Goal: Information Seeking & Learning: Compare options

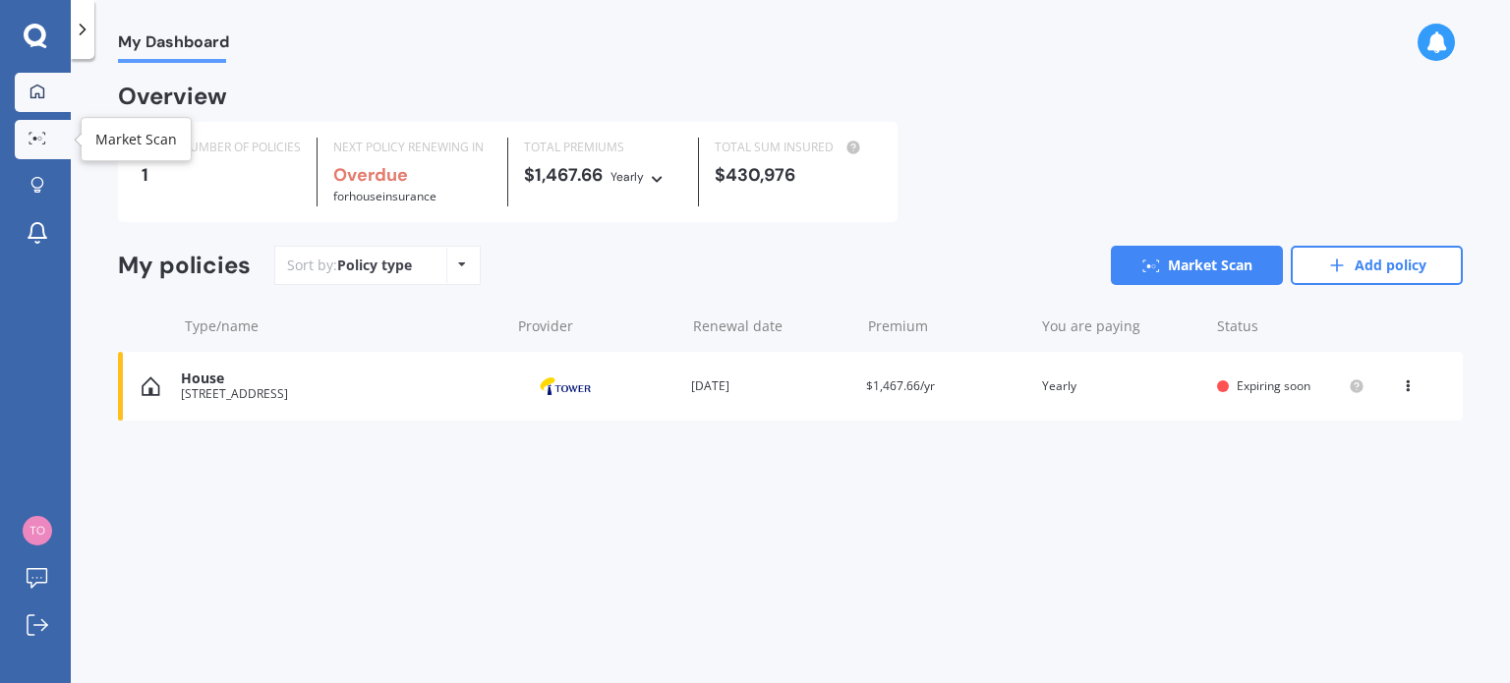
click at [35, 142] on icon at bounding box center [38, 138] width 18 height 13
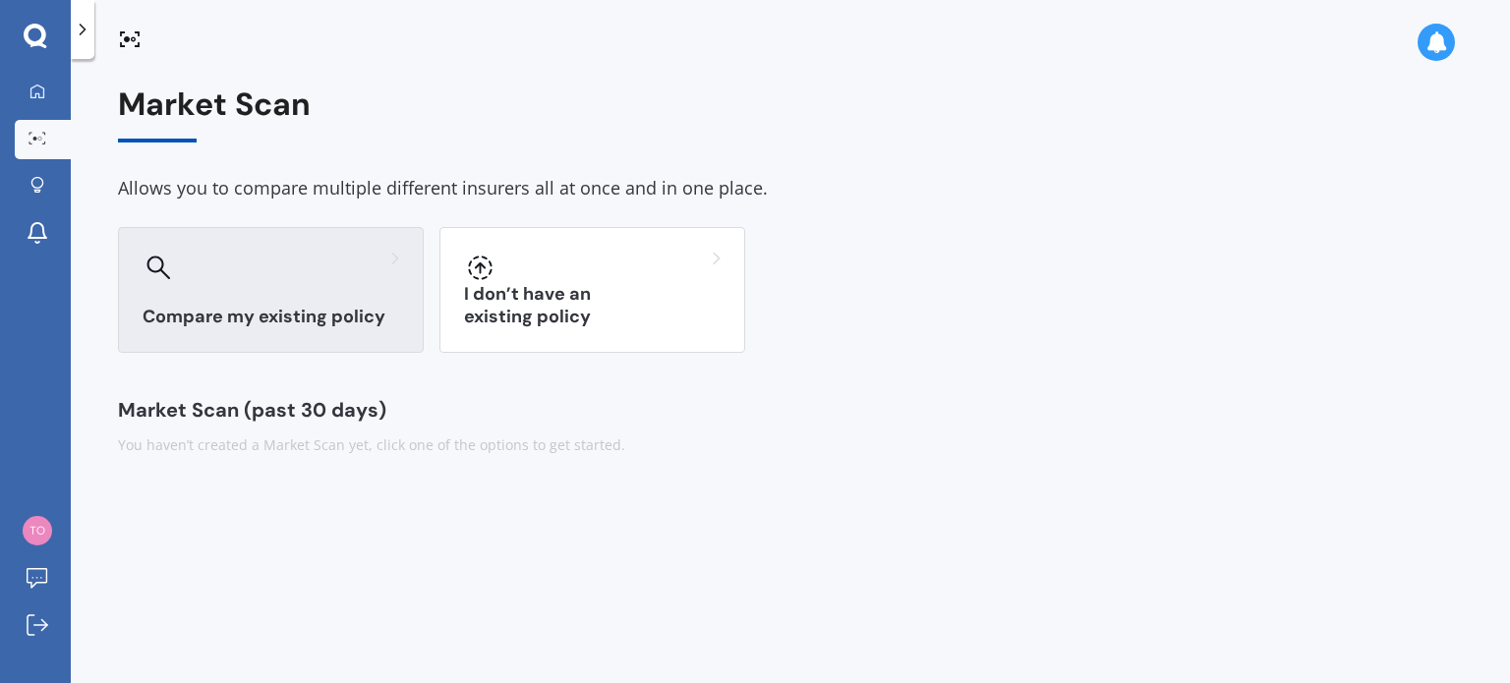
click at [264, 297] on div "Compare my existing policy" at bounding box center [271, 290] width 306 height 126
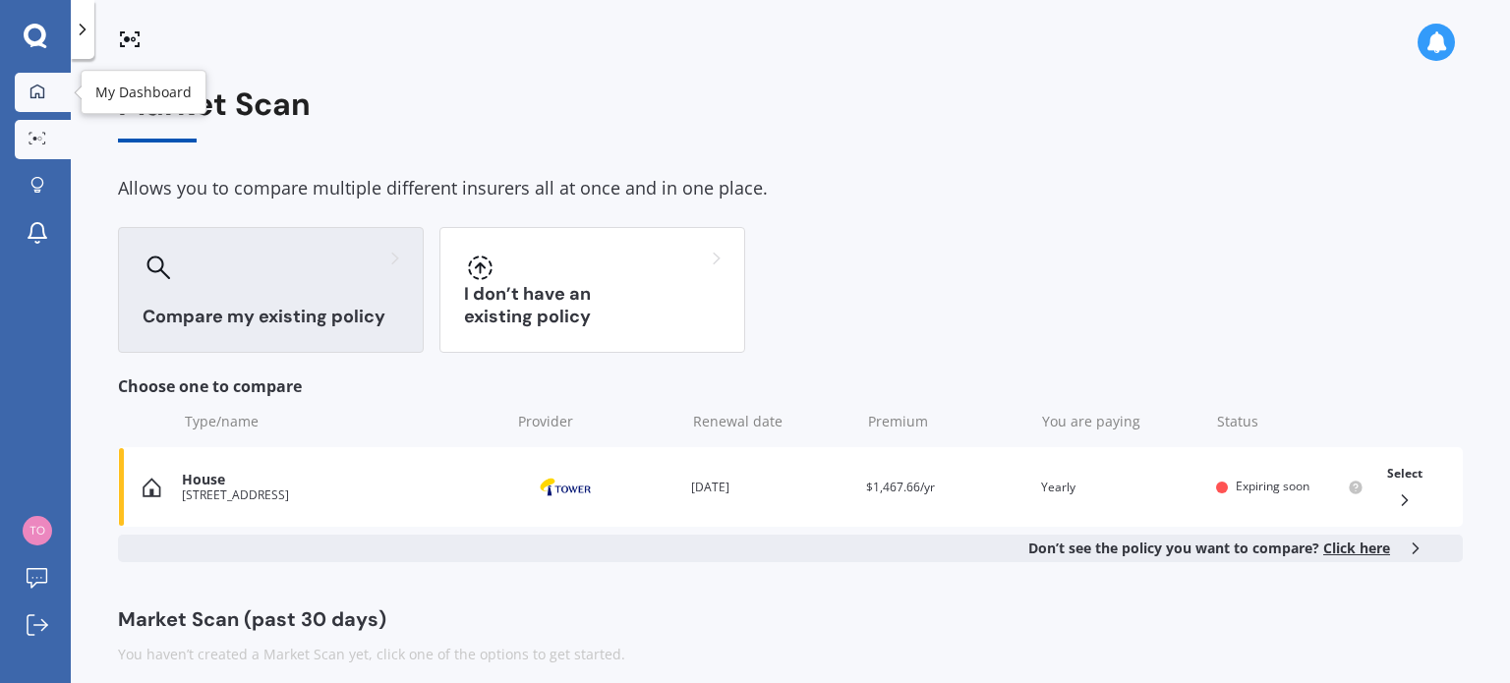
click at [39, 91] on icon at bounding box center [38, 92] width 16 height 16
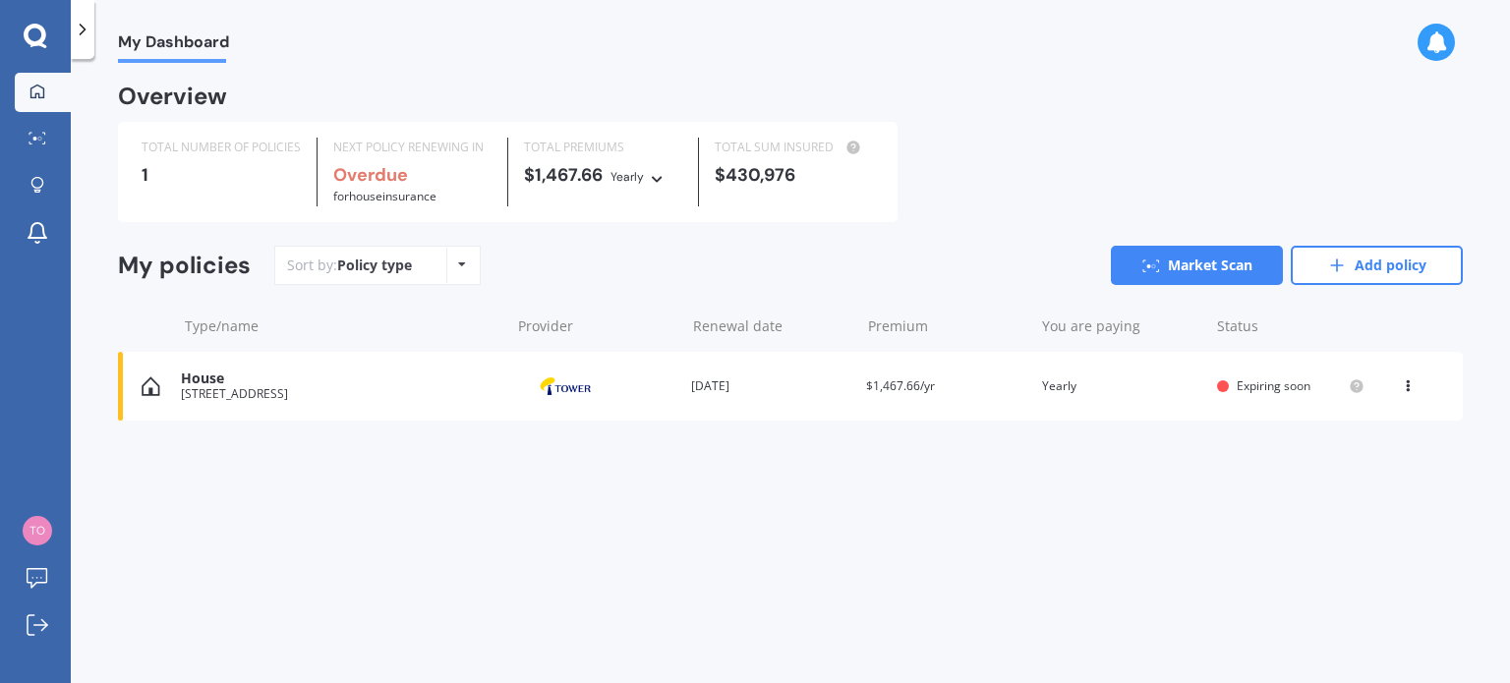
click at [1405, 391] on div "View option View policy Delete" at bounding box center [1410, 387] width 18 height 20
click at [1369, 463] on div "Delete" at bounding box center [1365, 463] width 195 height 39
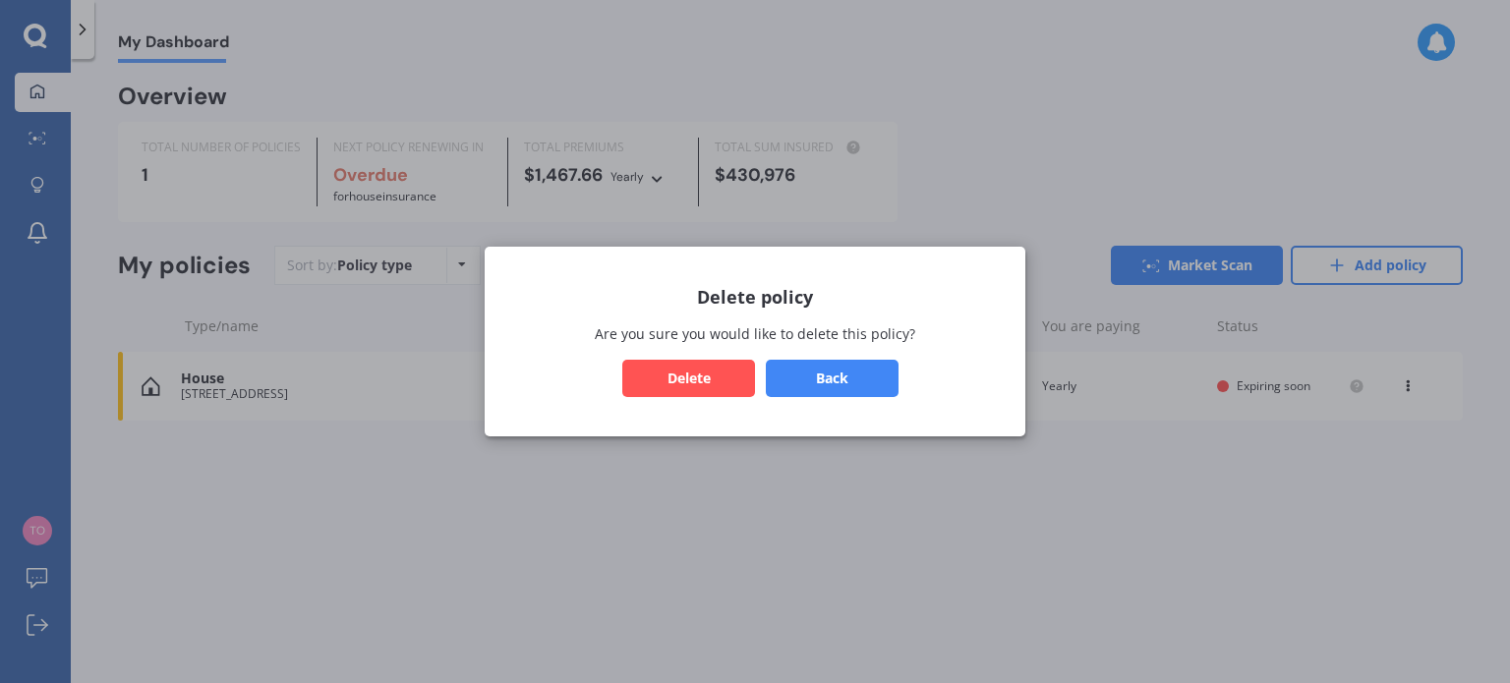
click at [692, 381] on button "Delete" at bounding box center [688, 378] width 133 height 37
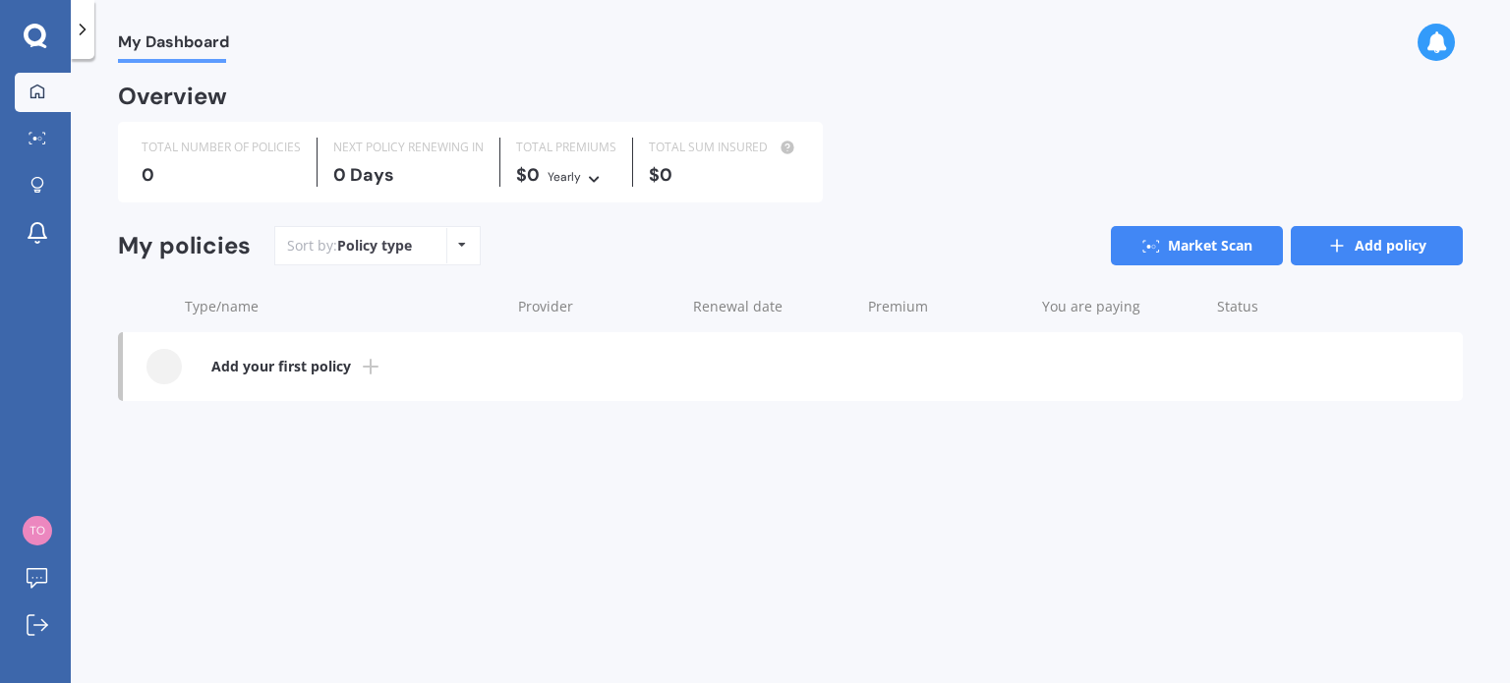
click at [1389, 246] on link "Add policy" at bounding box center [1377, 245] width 172 height 39
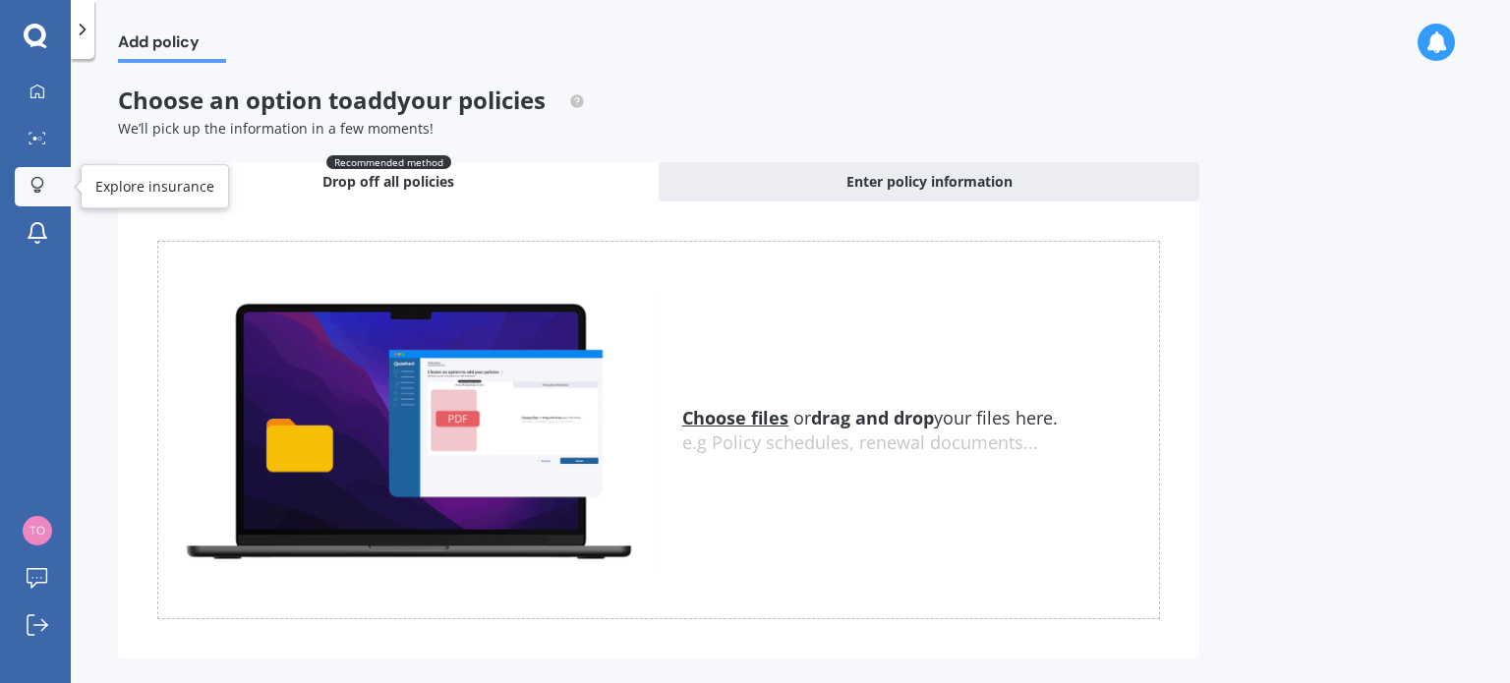
click at [41, 181] on icon at bounding box center [37, 185] width 14 height 17
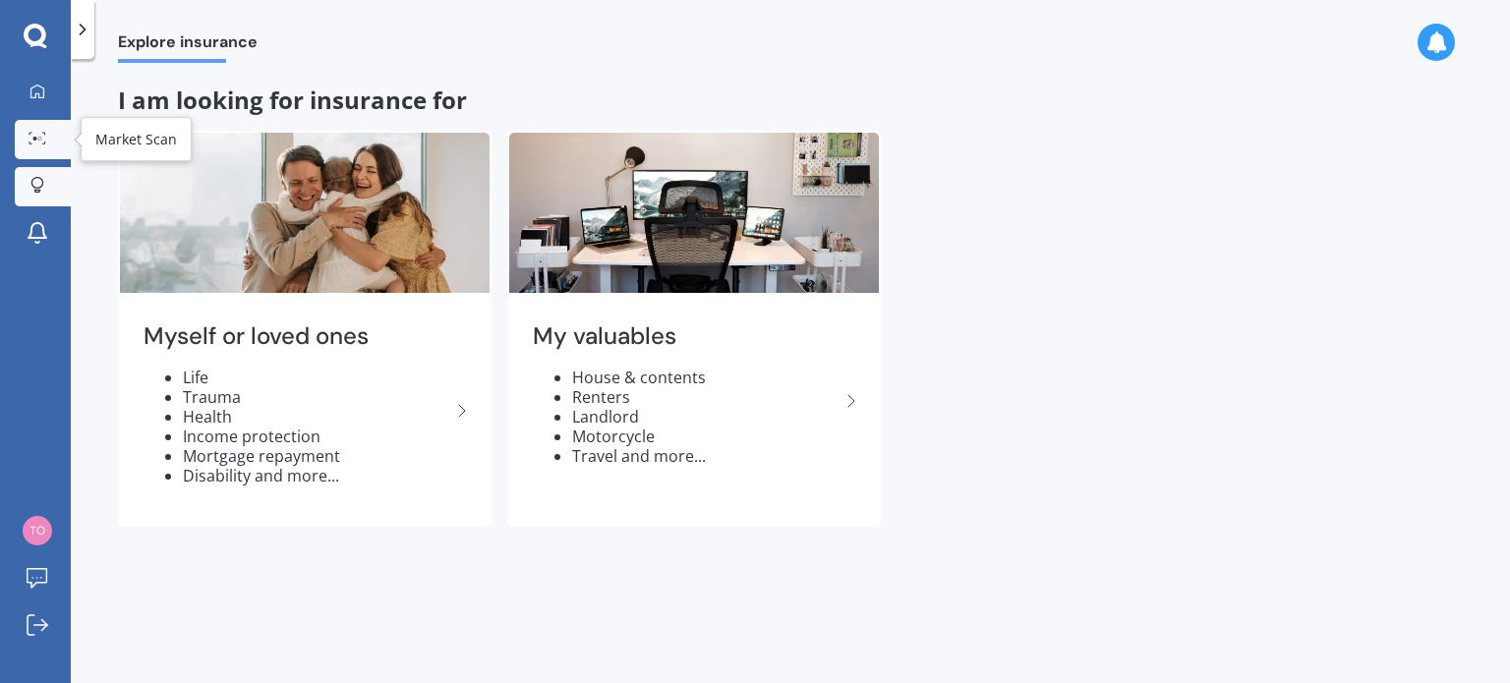
click at [28, 134] on div at bounding box center [38, 139] width 30 height 15
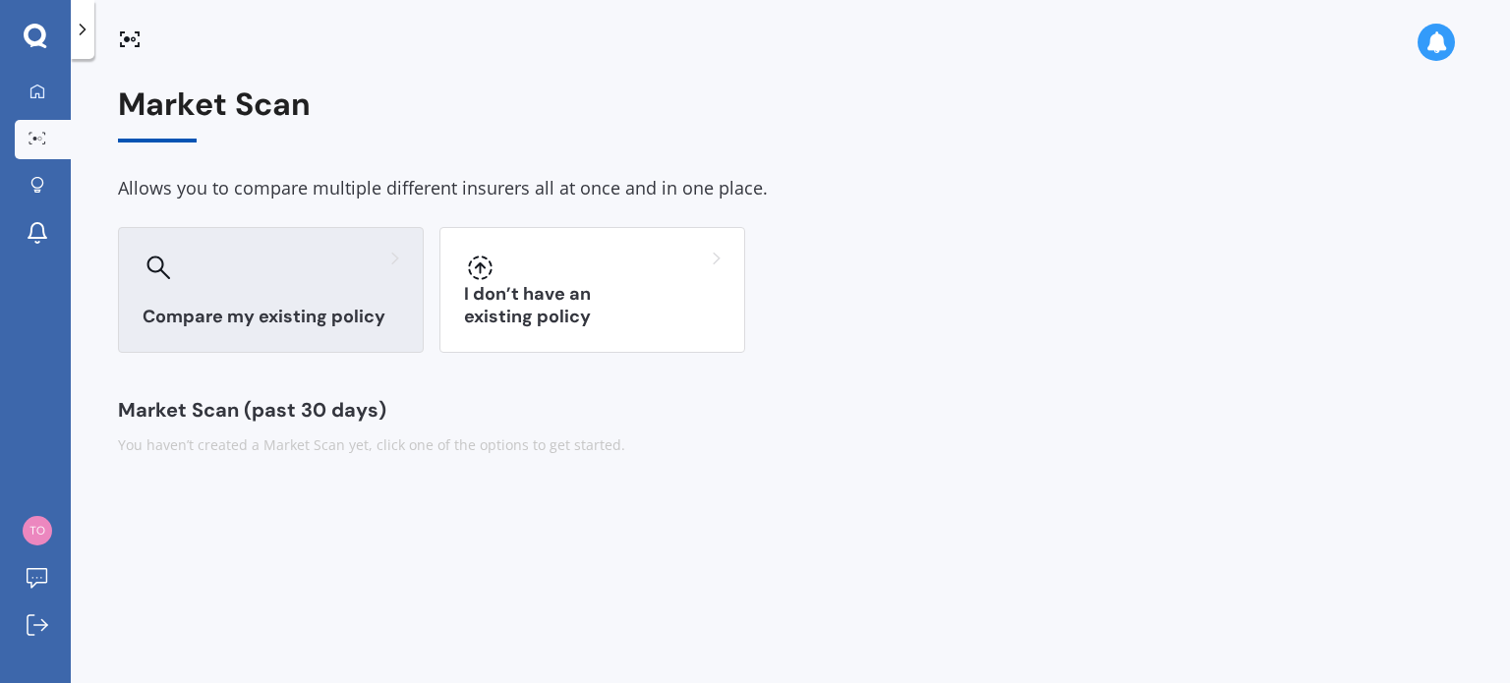
click at [236, 275] on div at bounding box center [271, 267] width 257 height 31
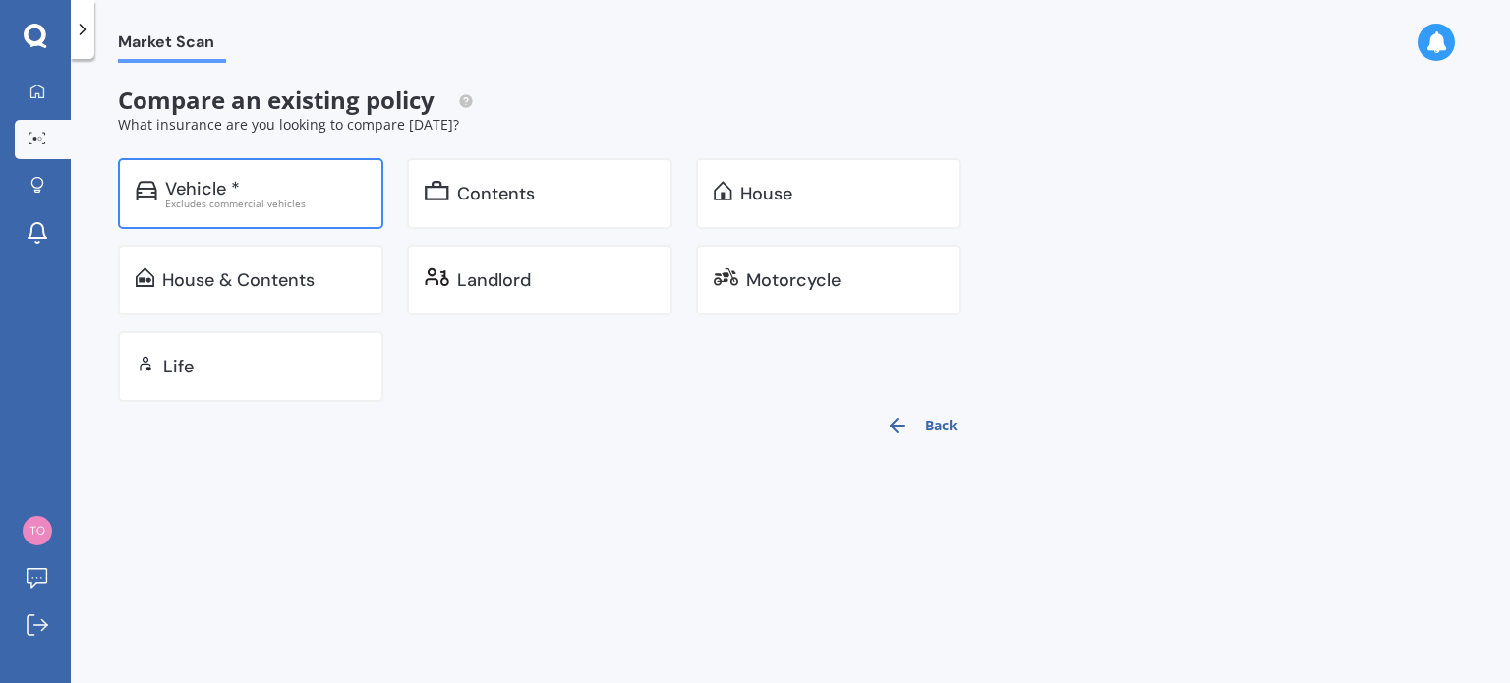
click at [233, 202] on div "Excludes commercial vehicles" at bounding box center [265, 204] width 201 height 10
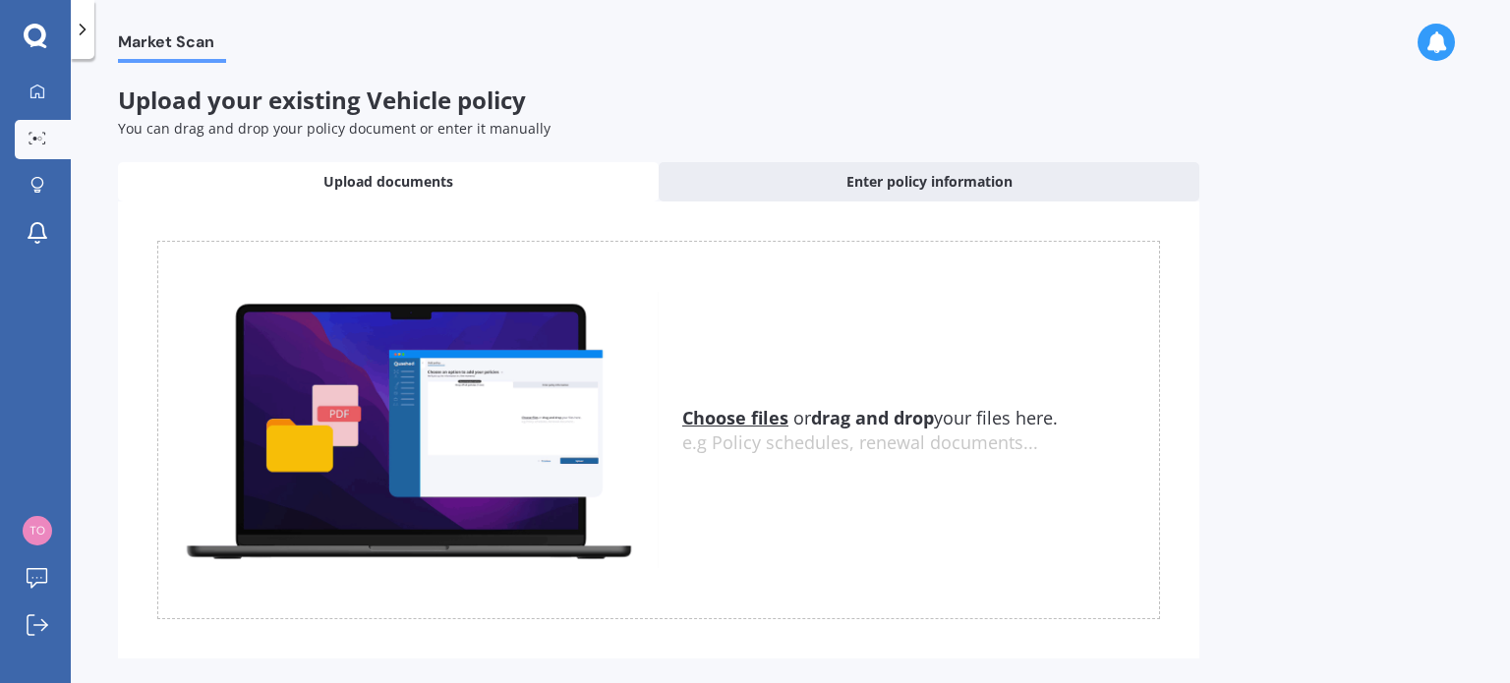
click at [723, 414] on u "Choose files" at bounding box center [735, 418] width 106 height 24
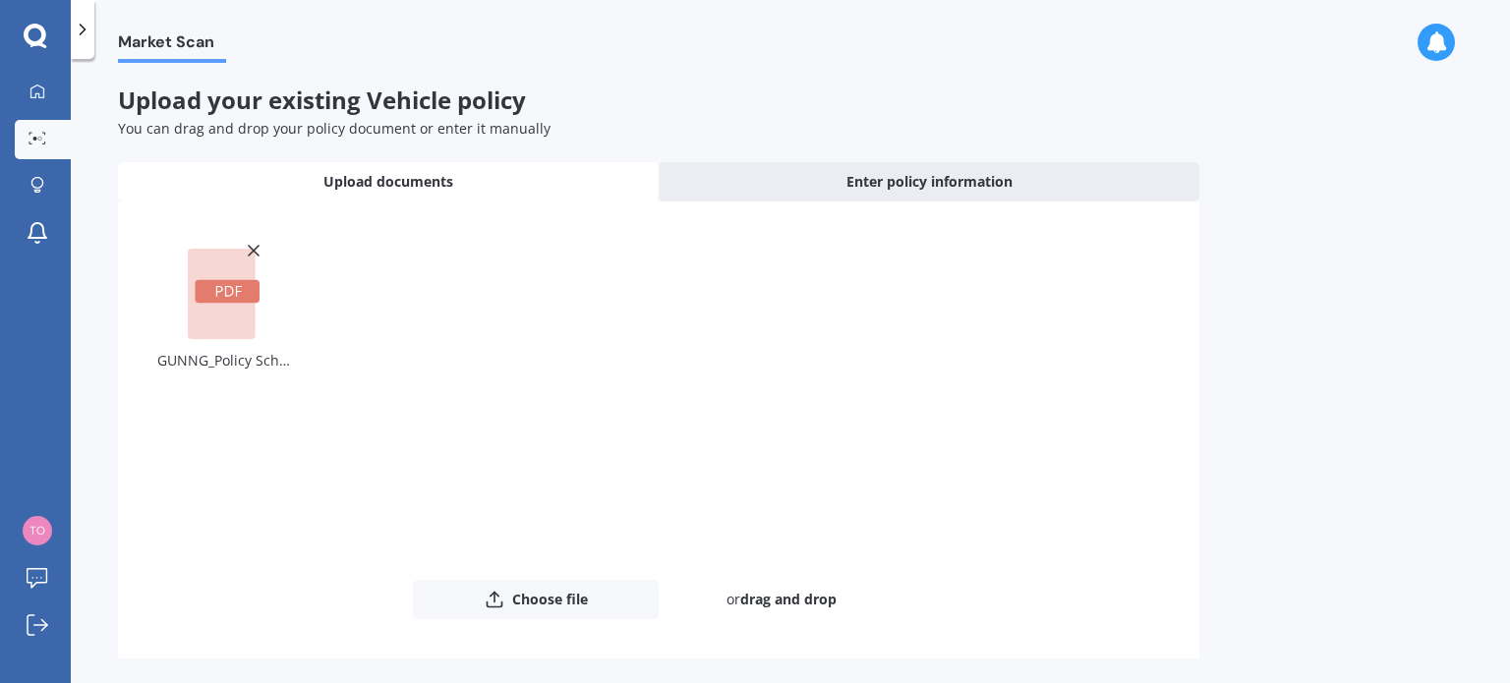
scroll to position [73, 0]
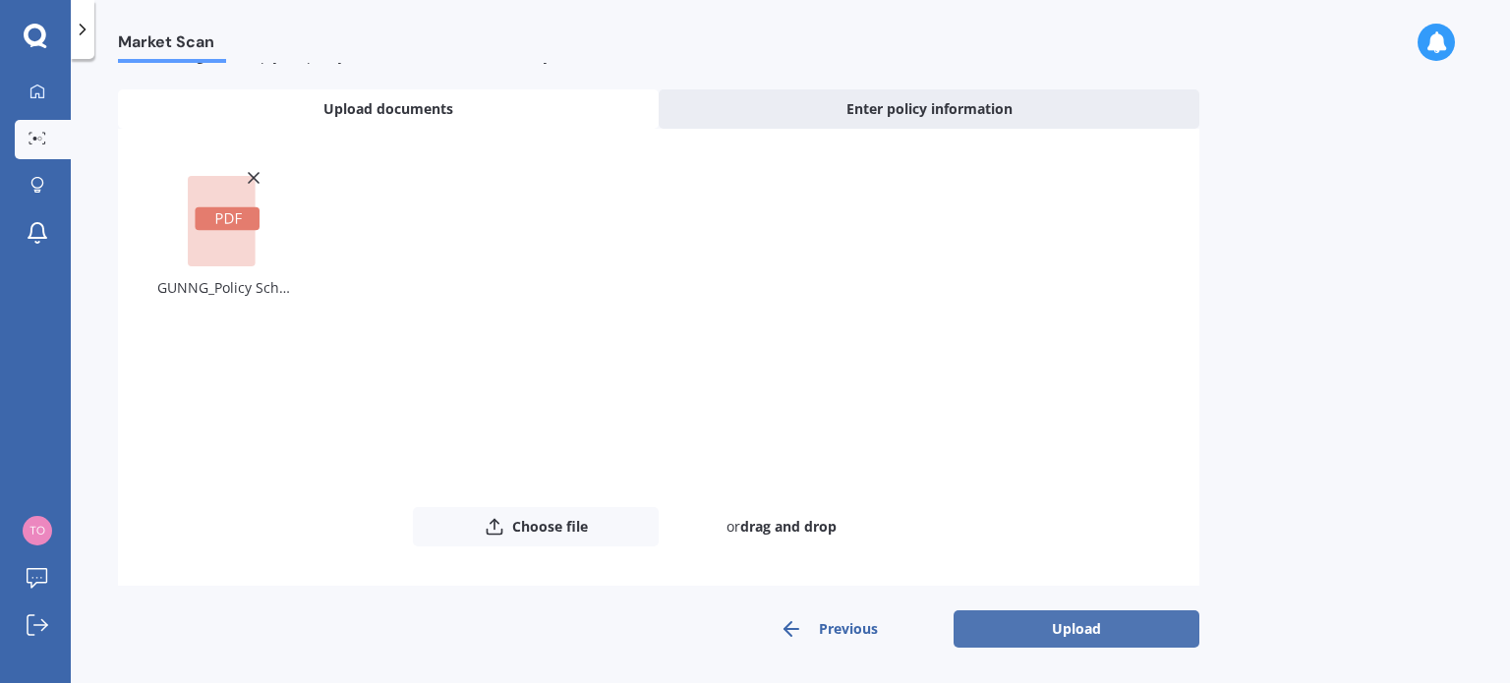
click at [1087, 635] on button "Upload" at bounding box center [1077, 629] width 246 height 37
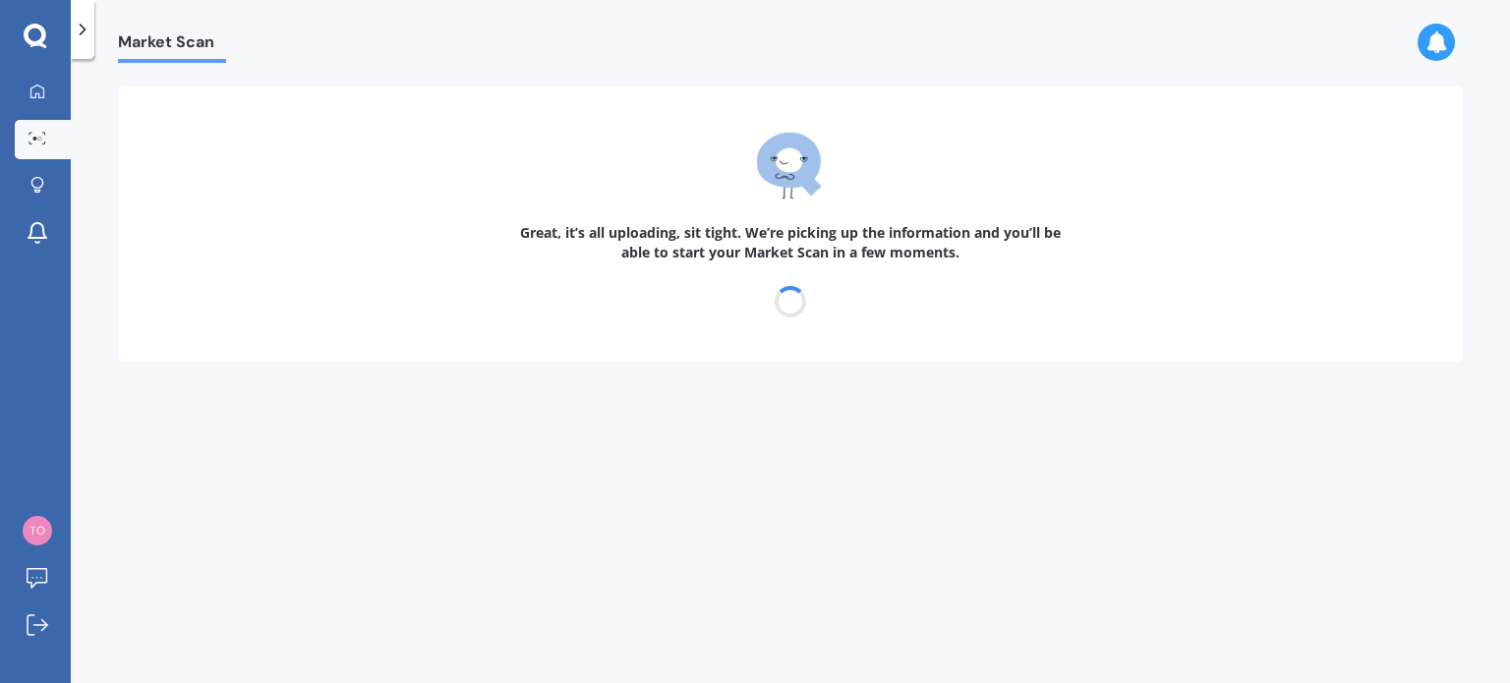
scroll to position [0, 0]
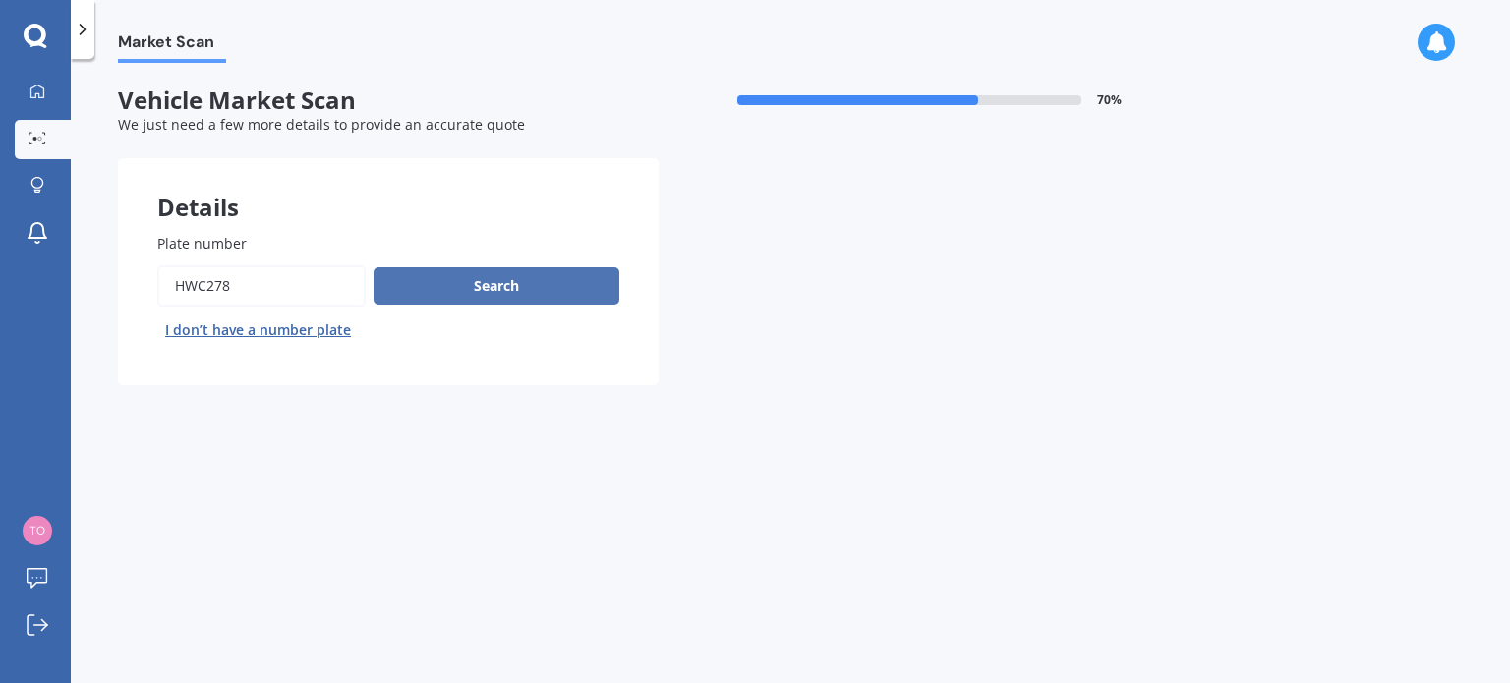
click at [496, 291] on button "Search" at bounding box center [497, 285] width 246 height 37
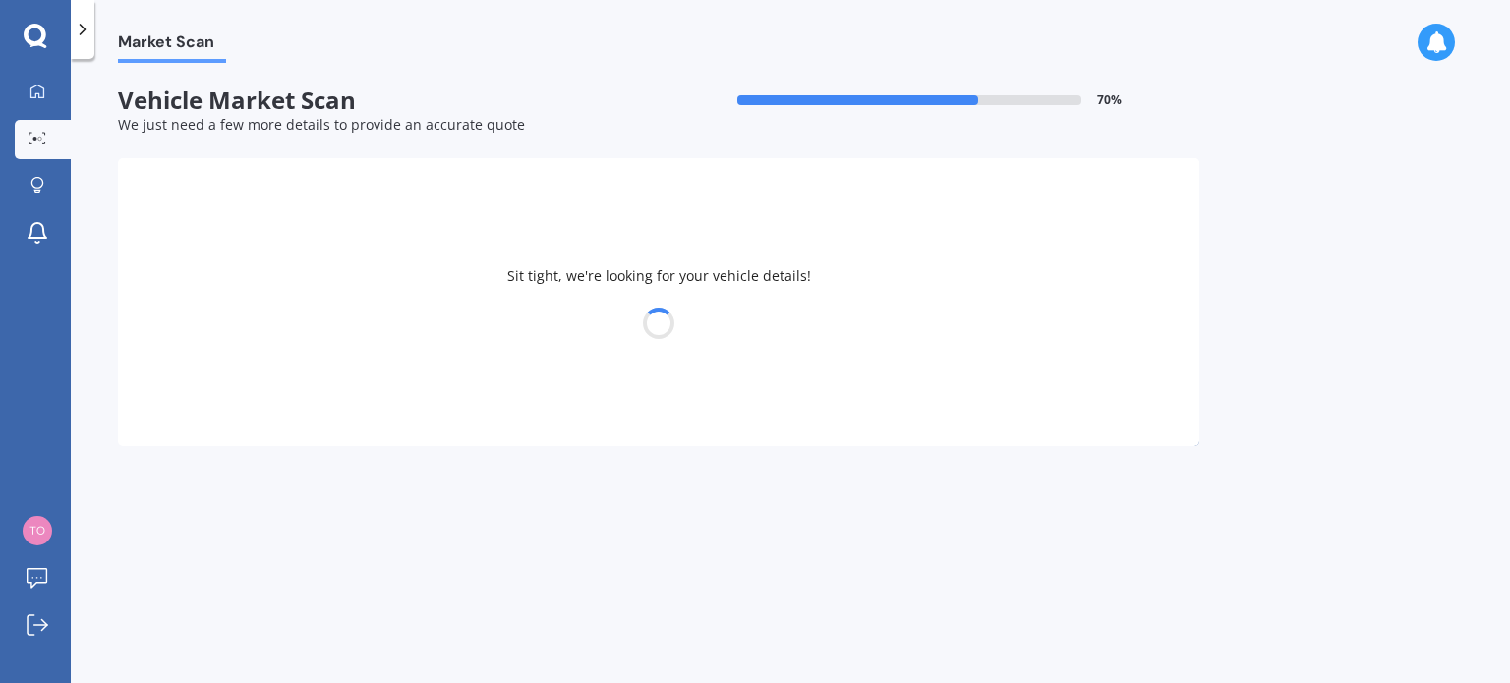
select select "TOYOTA"
select select "MR-S"
select select "15"
select select "01"
select select "1952"
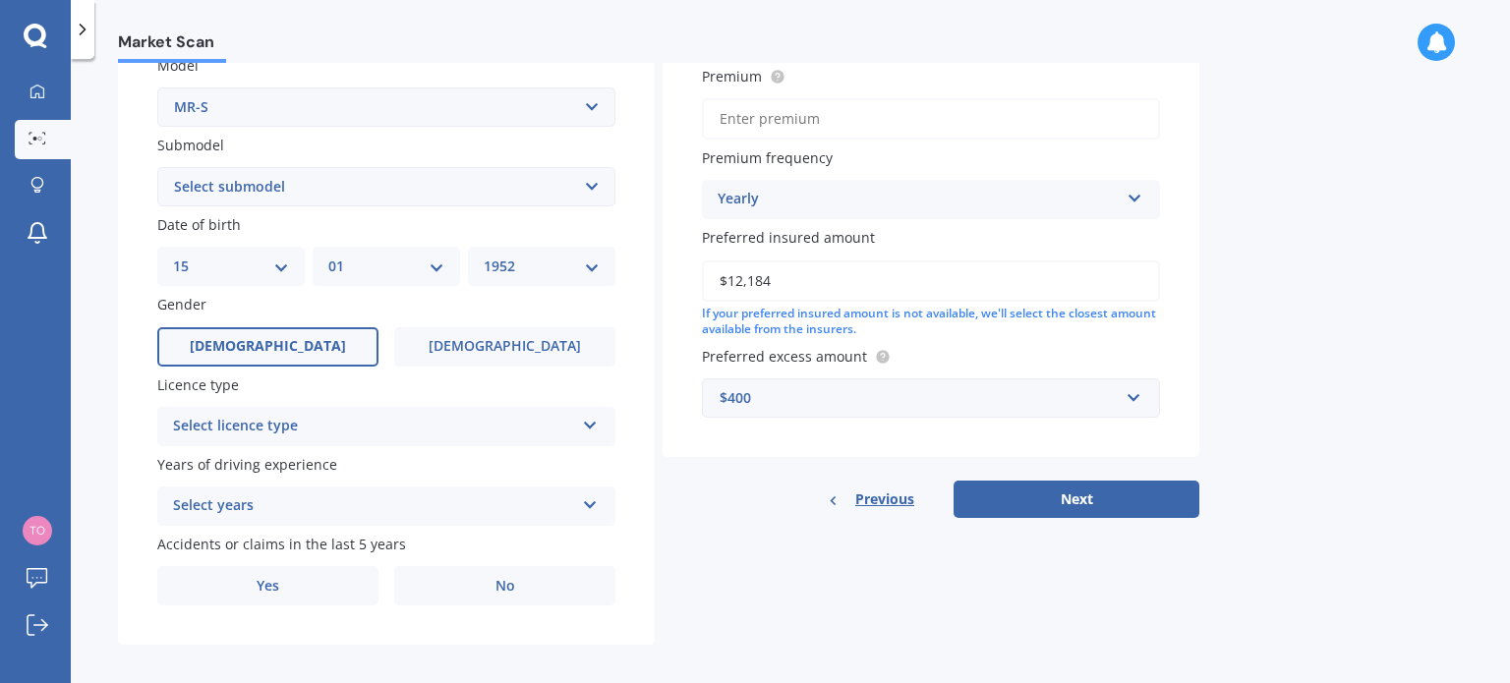
scroll to position [474, 0]
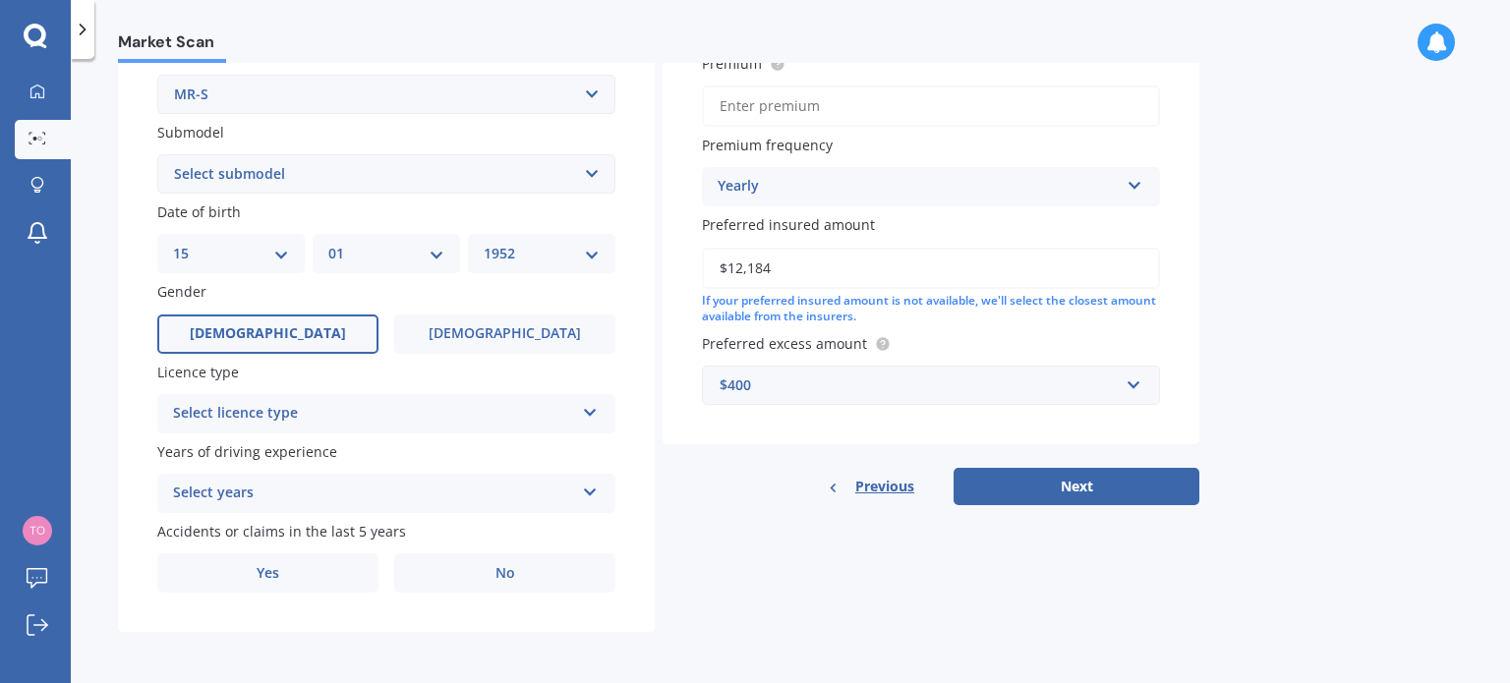
click at [593, 491] on icon at bounding box center [590, 489] width 17 height 14
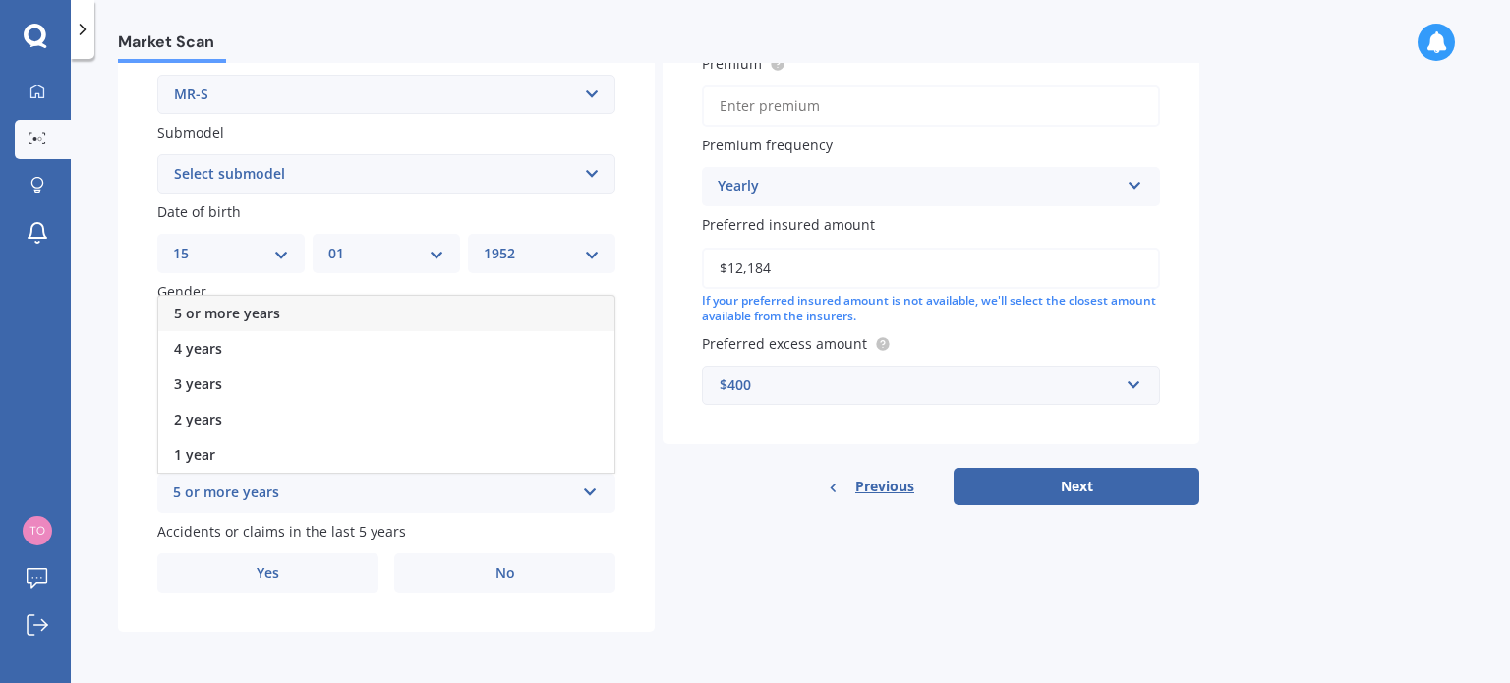
click at [283, 308] on div "5 or more years" at bounding box center [386, 313] width 456 height 35
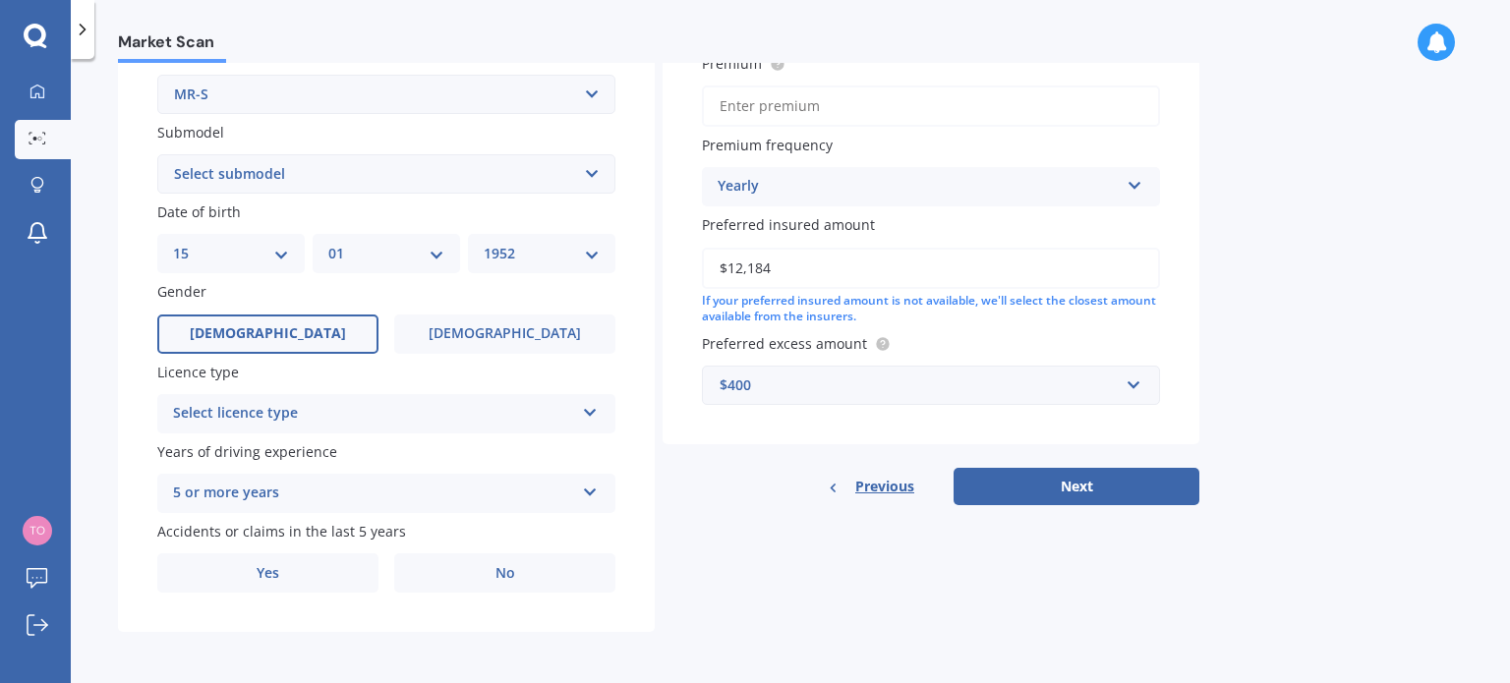
click at [588, 408] on icon at bounding box center [590, 409] width 17 height 14
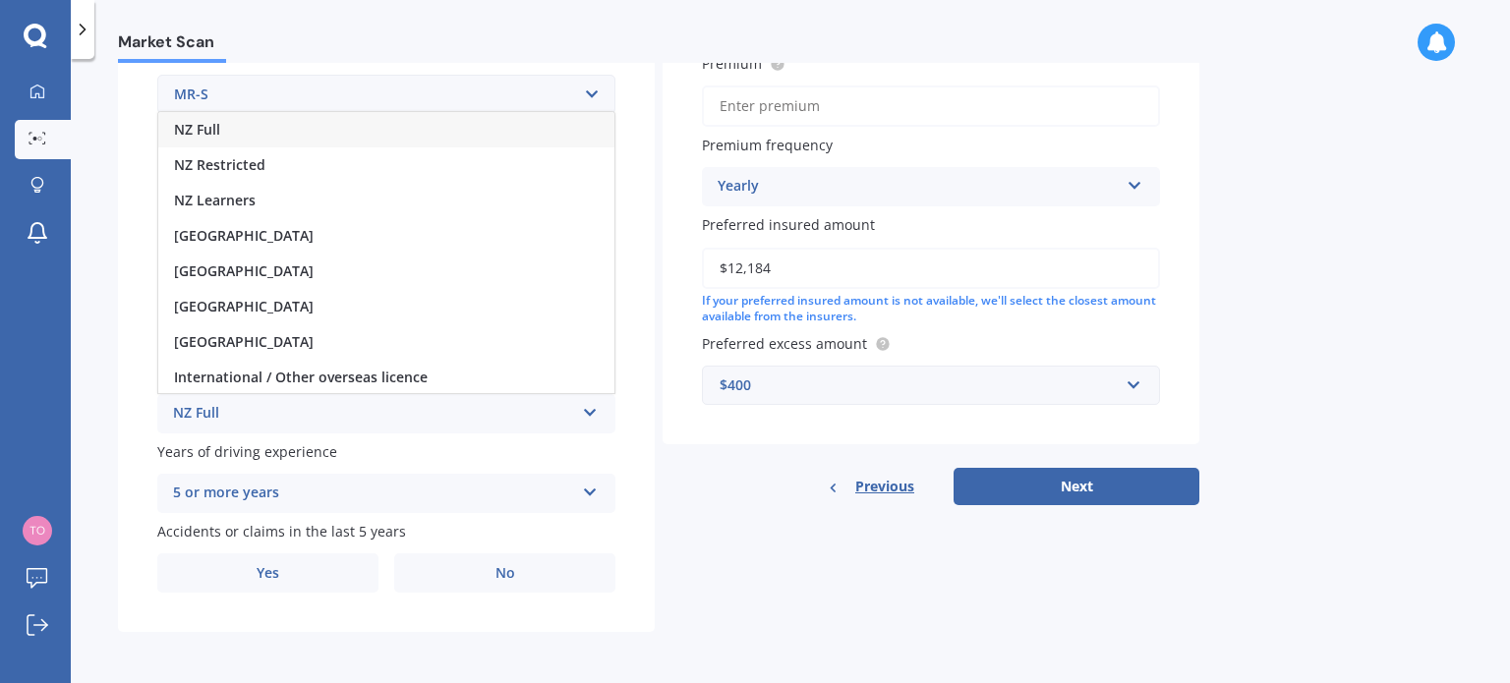
click at [185, 133] on span "NZ Full" at bounding box center [197, 129] width 46 height 19
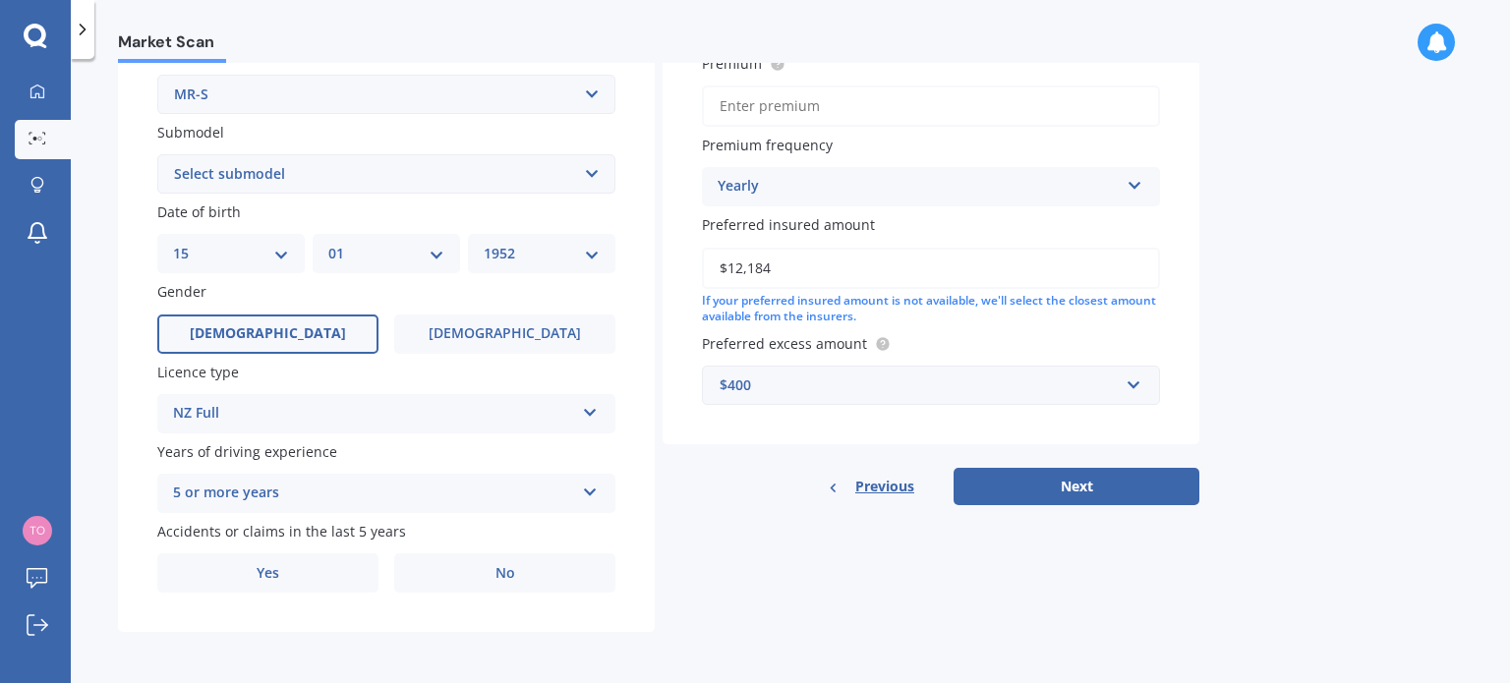
click at [275, 327] on span "[DEMOGRAPHIC_DATA]" at bounding box center [268, 334] width 156 height 17
click at [0, 0] on input "[DEMOGRAPHIC_DATA]" at bounding box center [0, 0] width 0 height 0
click at [591, 176] on select "Select submodel (All)" at bounding box center [386, 173] width 458 height 39
click at [589, 180] on select "Select submodel (All)" at bounding box center [386, 173] width 458 height 39
click at [502, 575] on span "No" at bounding box center [506, 573] width 20 height 17
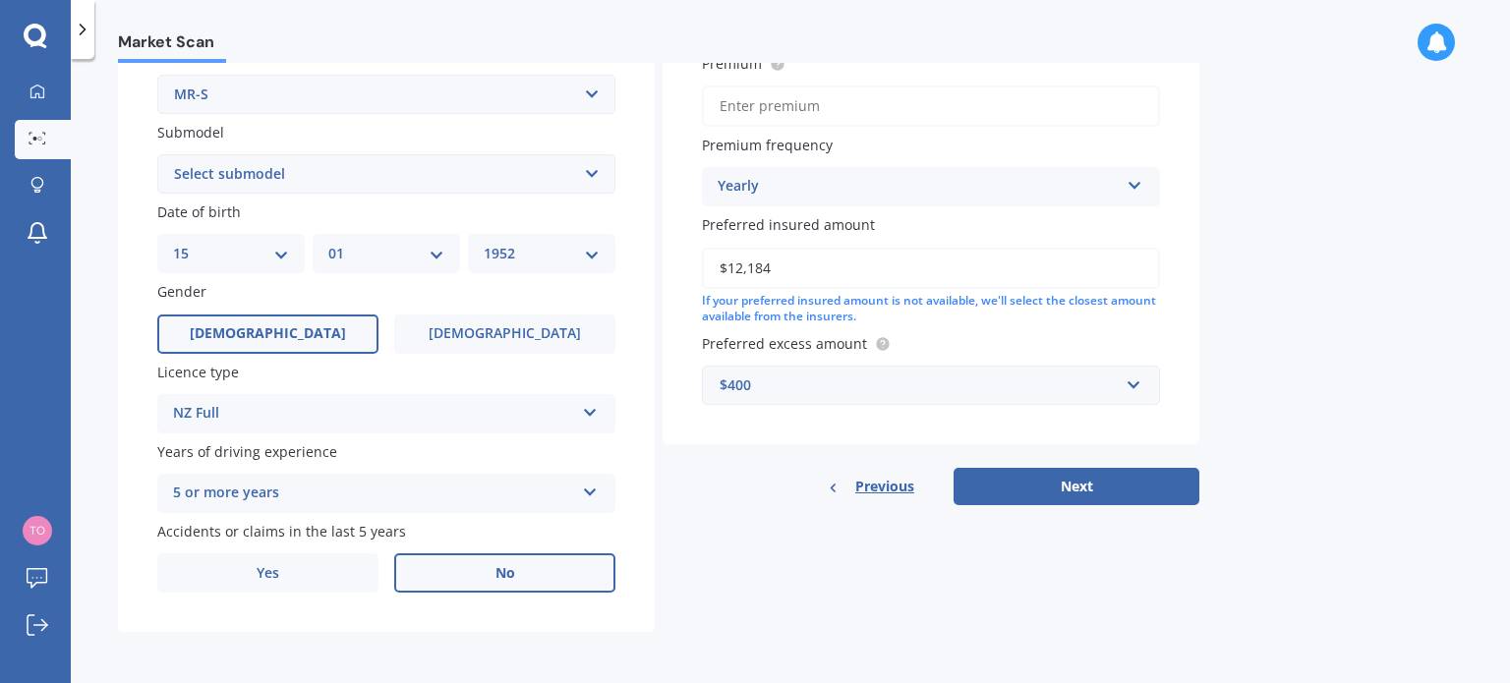
click at [0, 0] on input "No" at bounding box center [0, 0] width 0 height 0
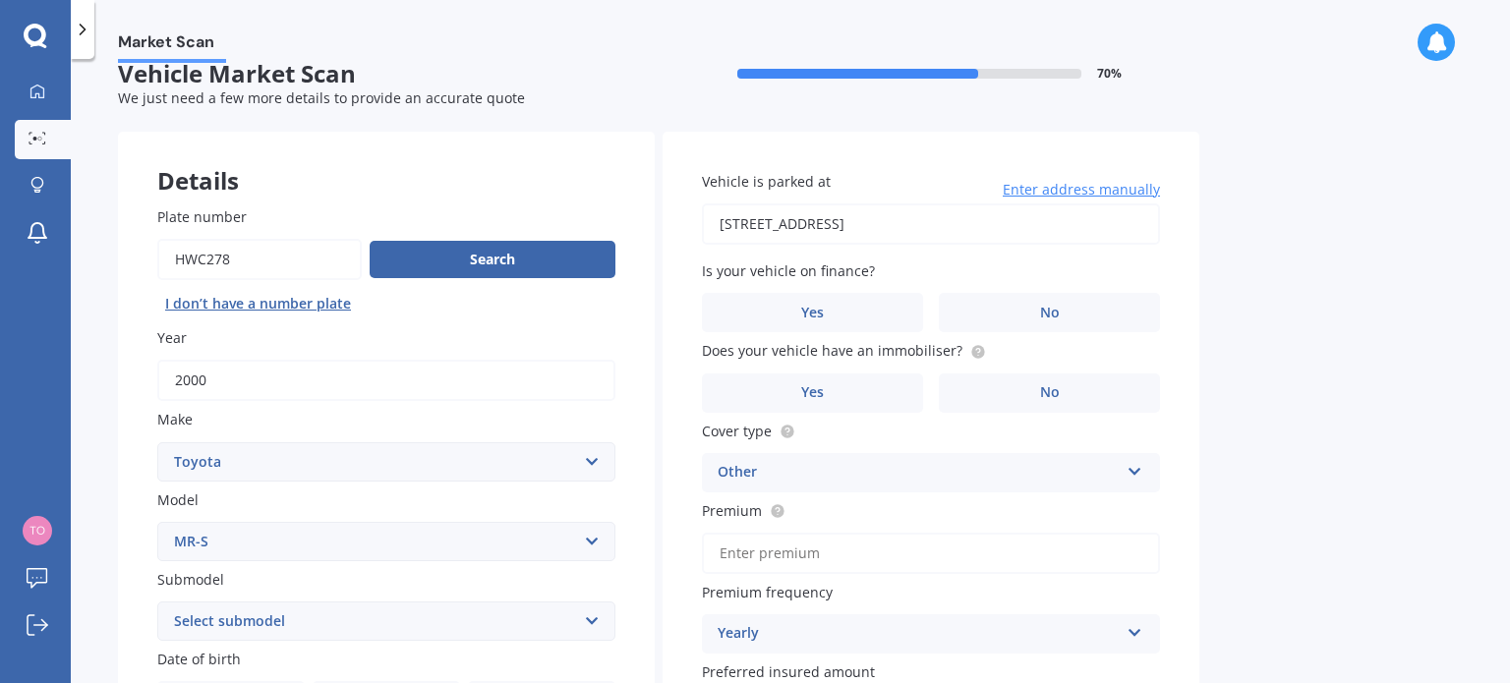
scroll to position [31, 0]
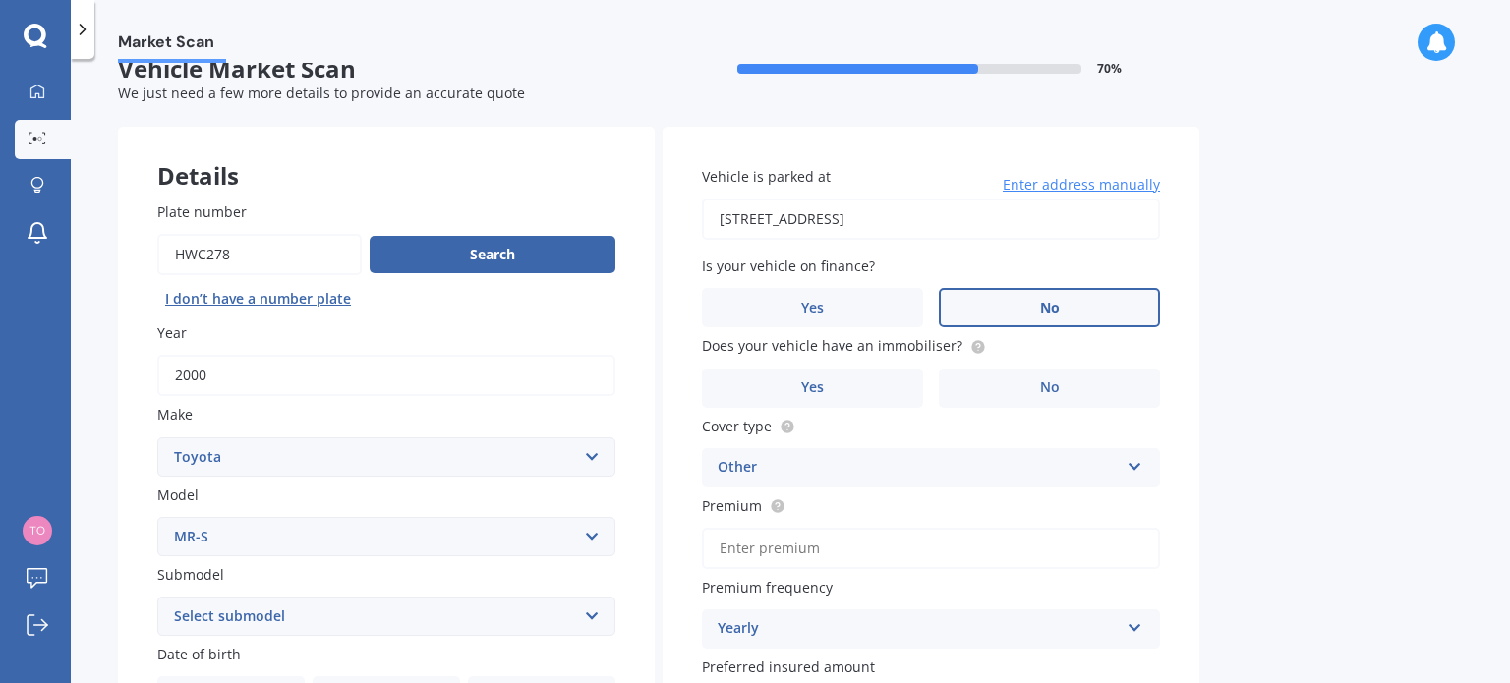
click at [1045, 317] on label "No" at bounding box center [1049, 307] width 221 height 39
click at [0, 0] on input "No" at bounding box center [0, 0] width 0 height 0
click at [1032, 387] on label "No" at bounding box center [1049, 388] width 221 height 39
click at [0, 0] on input "No" at bounding box center [0, 0] width 0 height 0
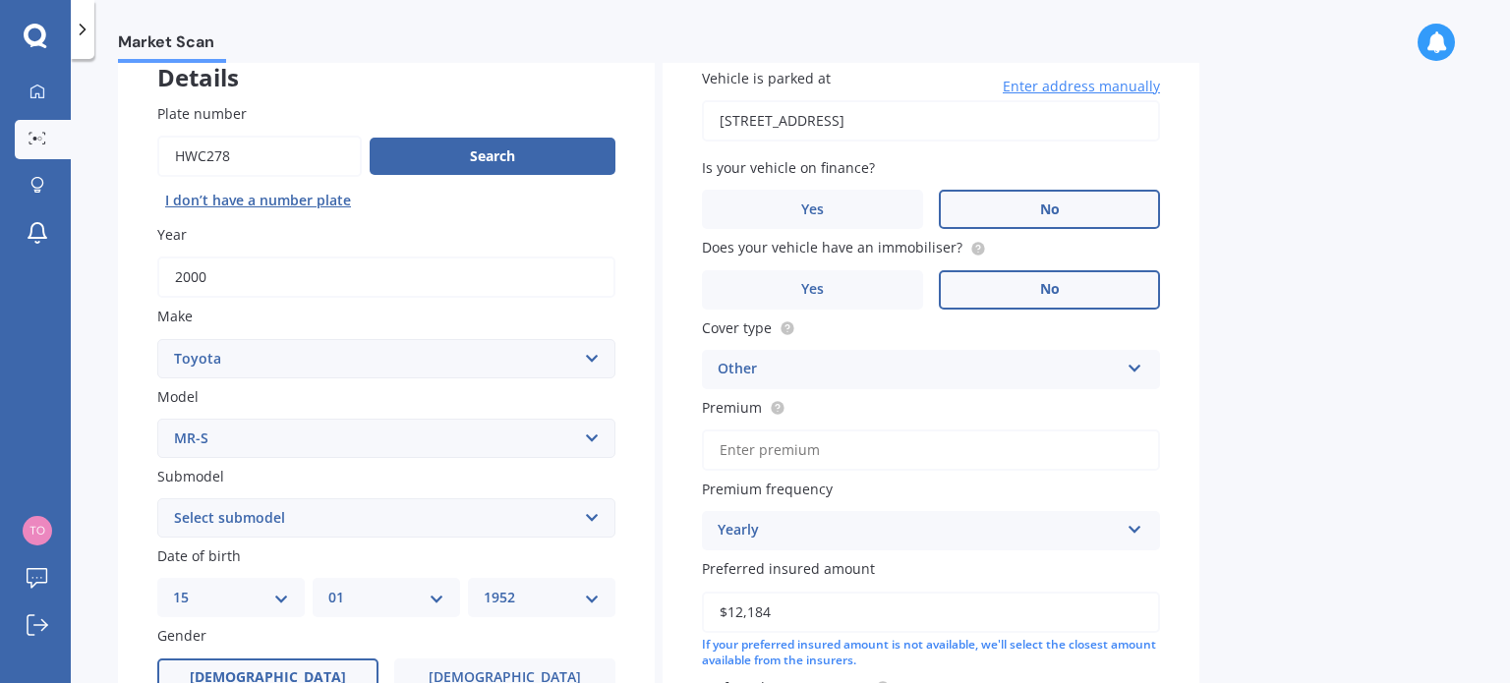
scroll to position [228, 0]
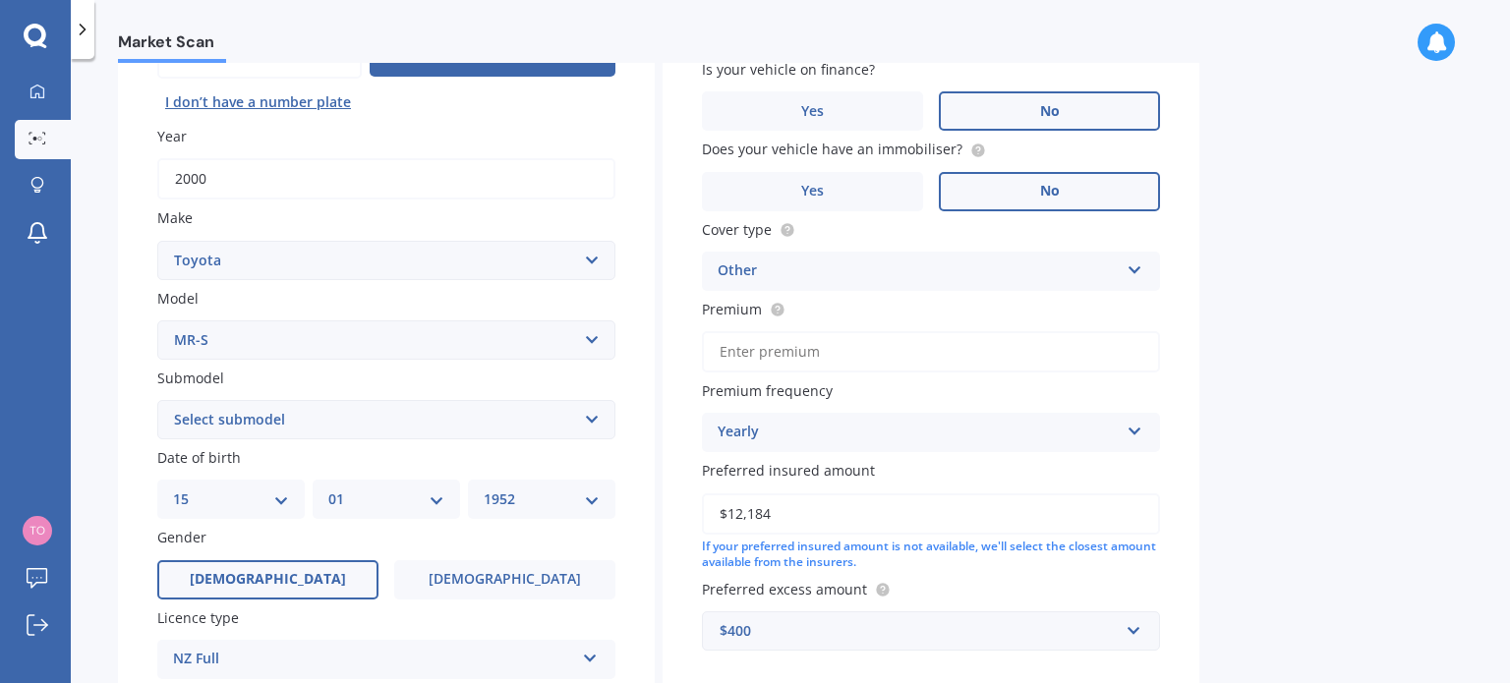
click at [1139, 271] on icon at bounding box center [1135, 267] width 17 height 14
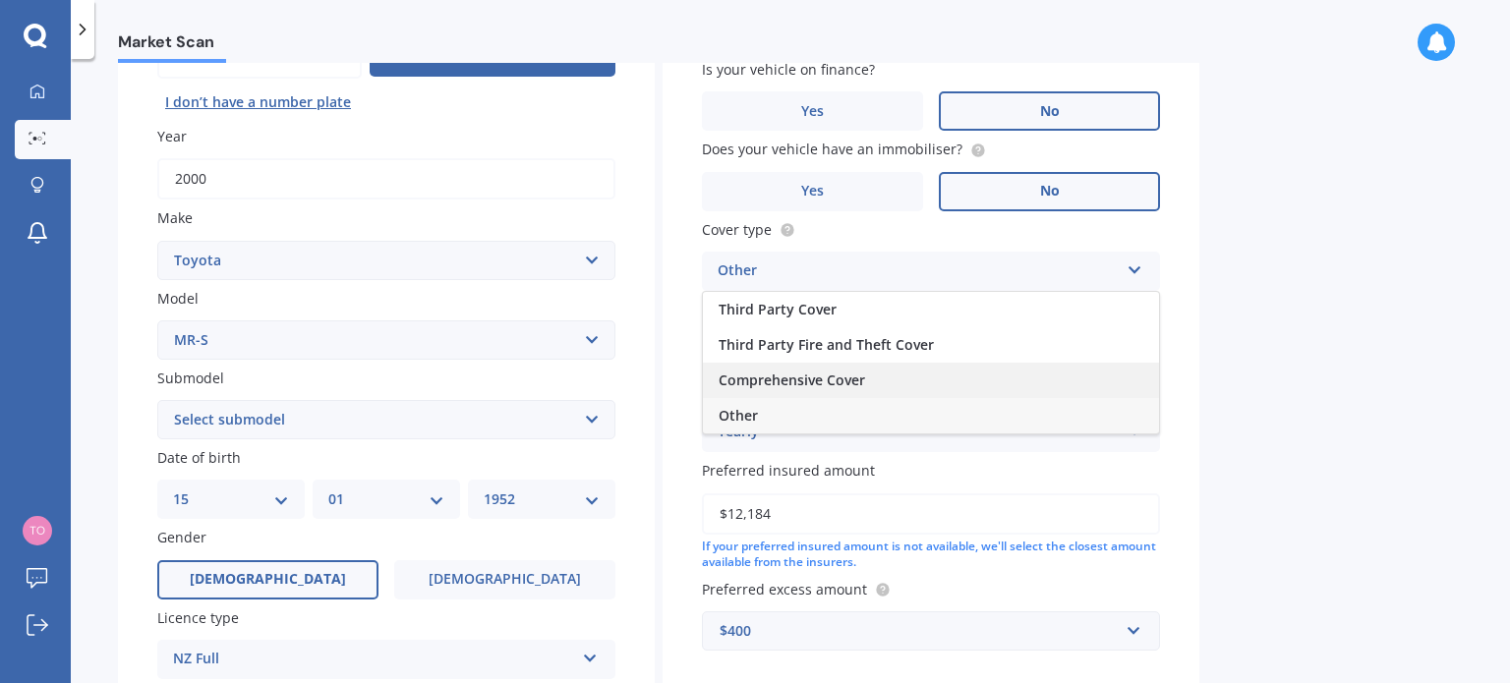
click at [816, 376] on span "Comprehensive Cover" at bounding box center [792, 380] width 147 height 19
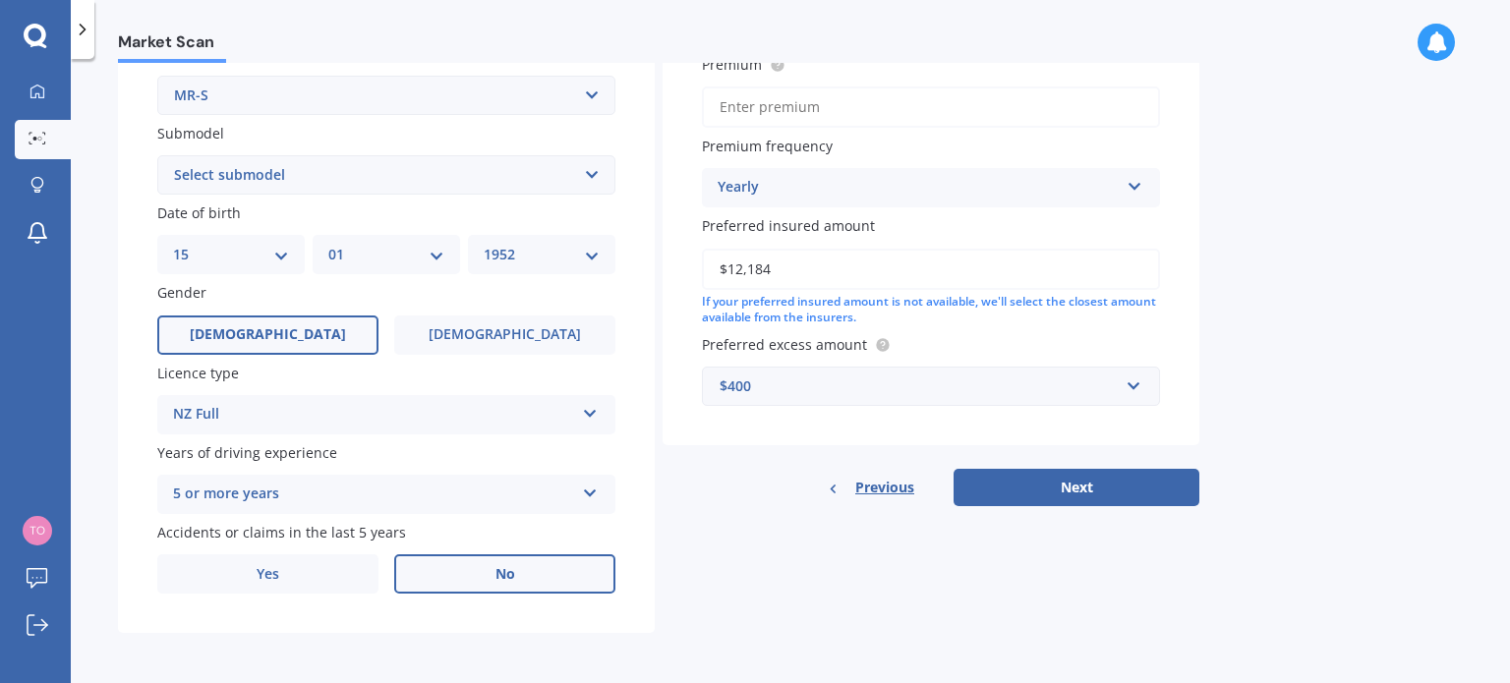
scroll to position [474, 0]
click at [1099, 491] on button "Next" at bounding box center [1077, 486] width 246 height 37
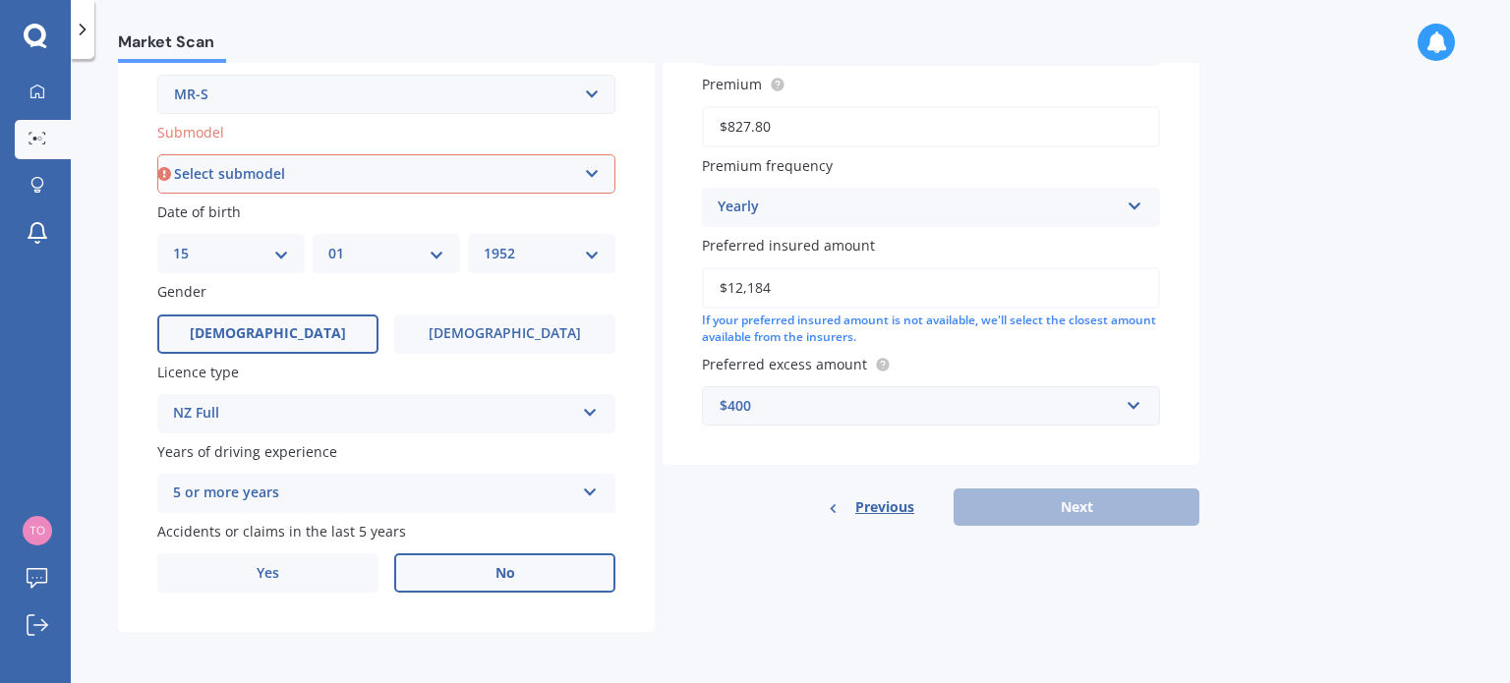
type input "$827.80"
click at [220, 159] on select "Select submodel (All)" at bounding box center [386, 173] width 458 height 39
select select "(ALL)"
click at [157, 154] on select "Select submodel (All)" at bounding box center [386, 173] width 458 height 39
type input "[STREET_ADDRESS]"
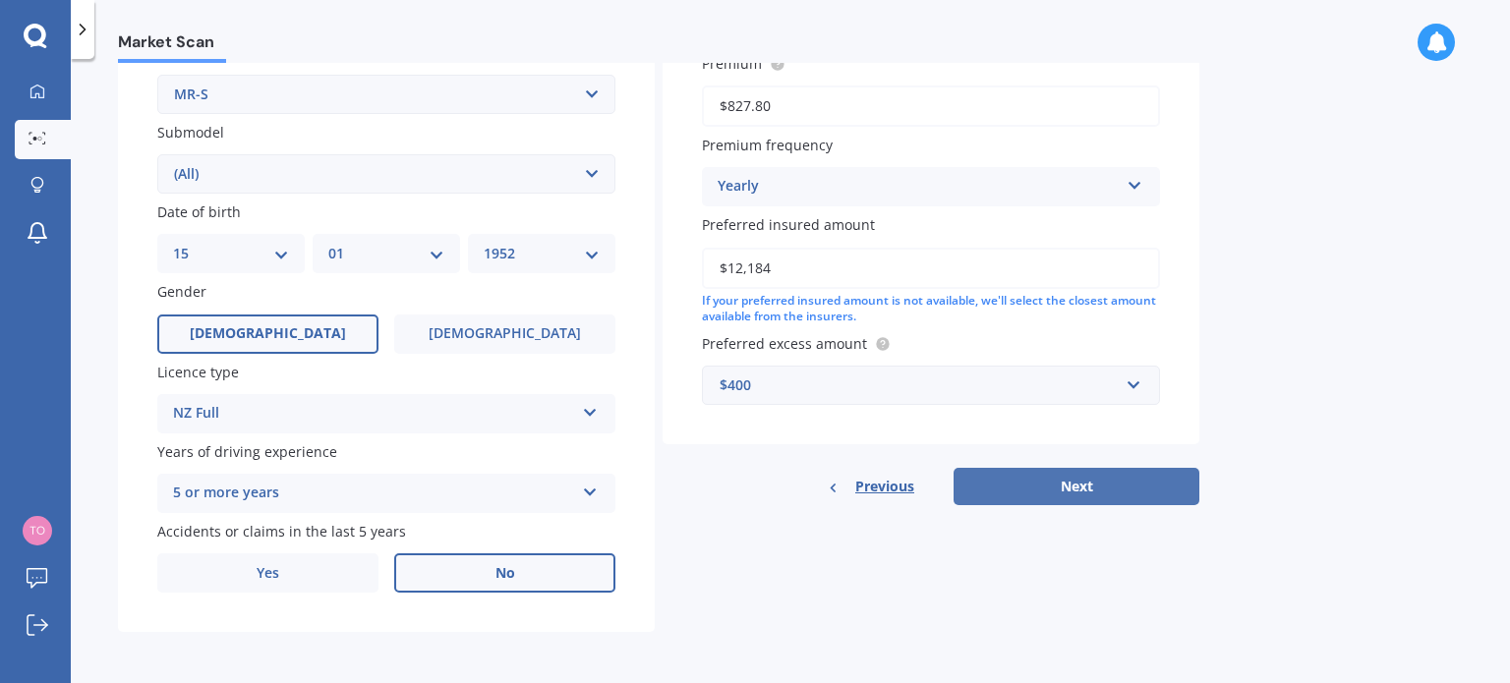
click at [1135, 483] on button "Next" at bounding box center [1077, 486] width 246 height 37
select select "15"
select select "01"
select select "1952"
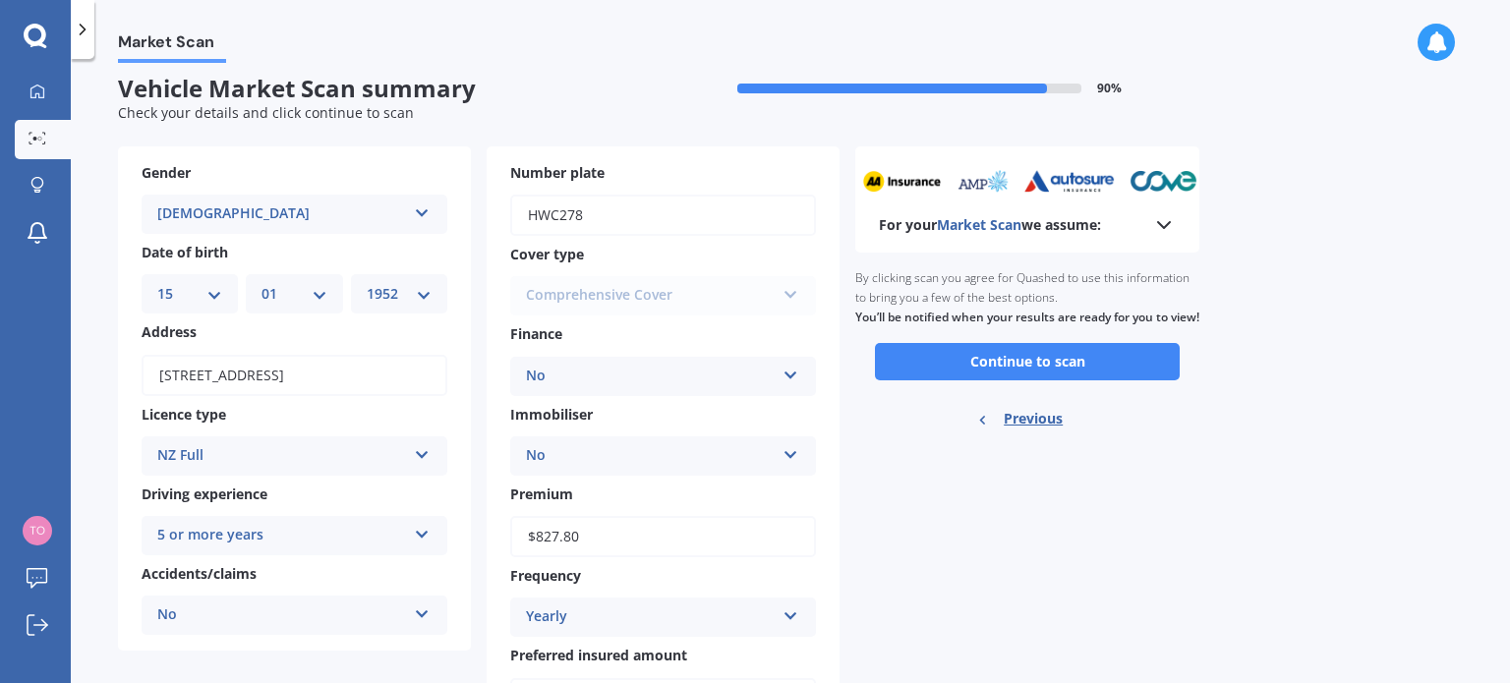
scroll to position [0, 0]
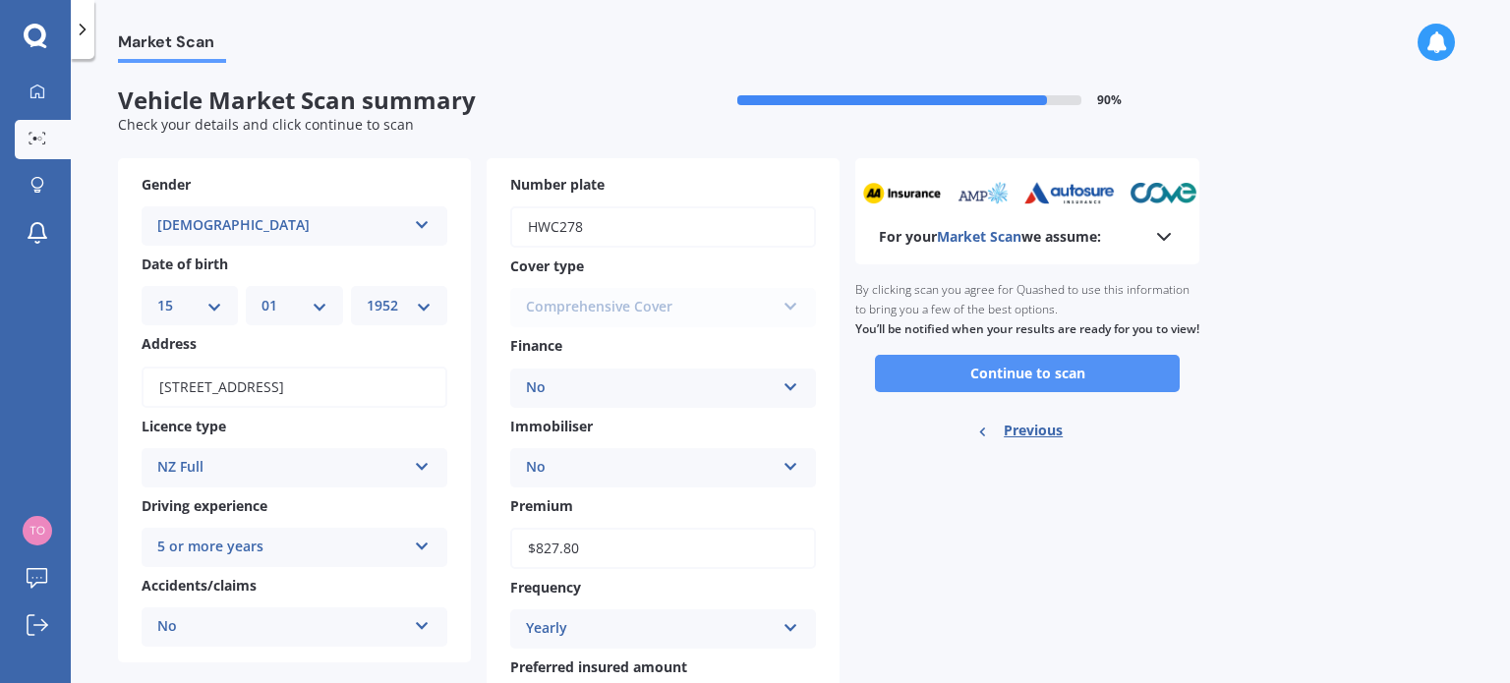
click at [1035, 392] on button "Continue to scan" at bounding box center [1027, 373] width 305 height 37
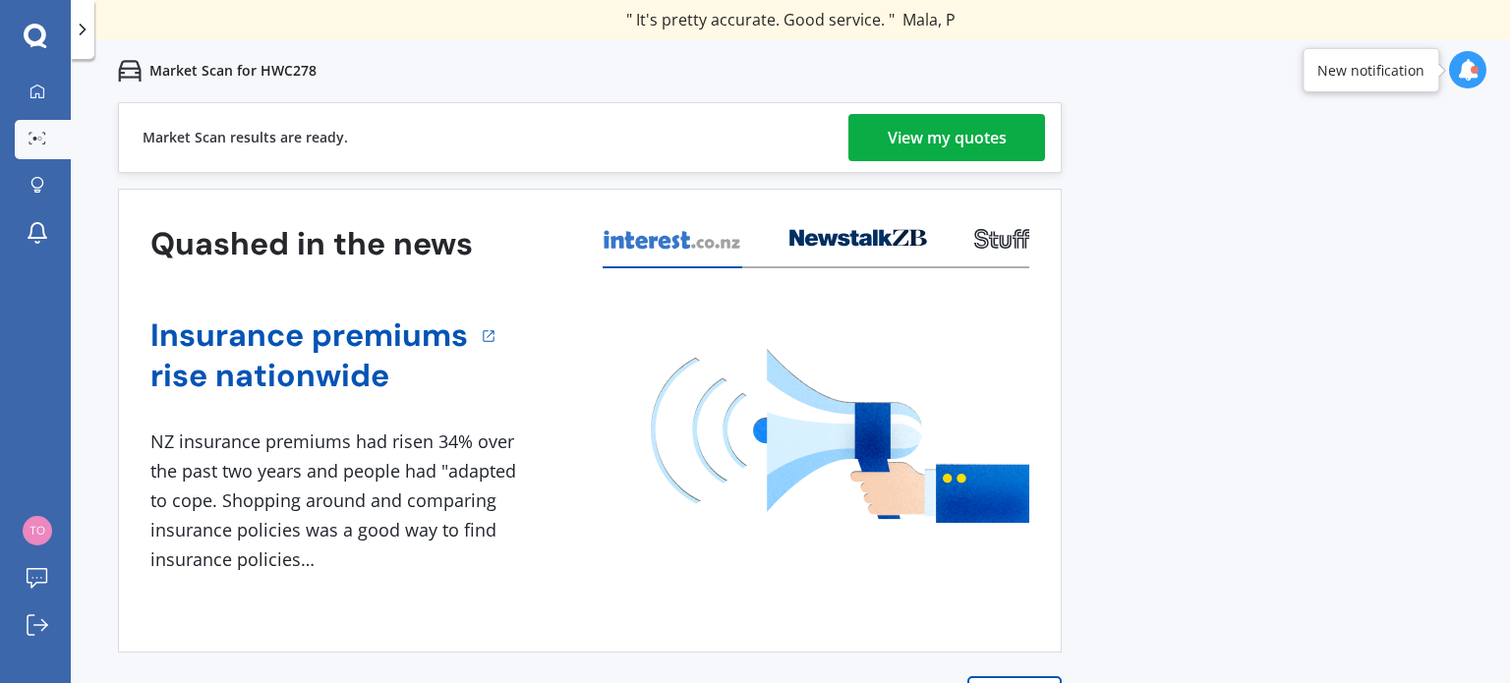
click at [961, 141] on div "View my quotes" at bounding box center [947, 137] width 119 height 47
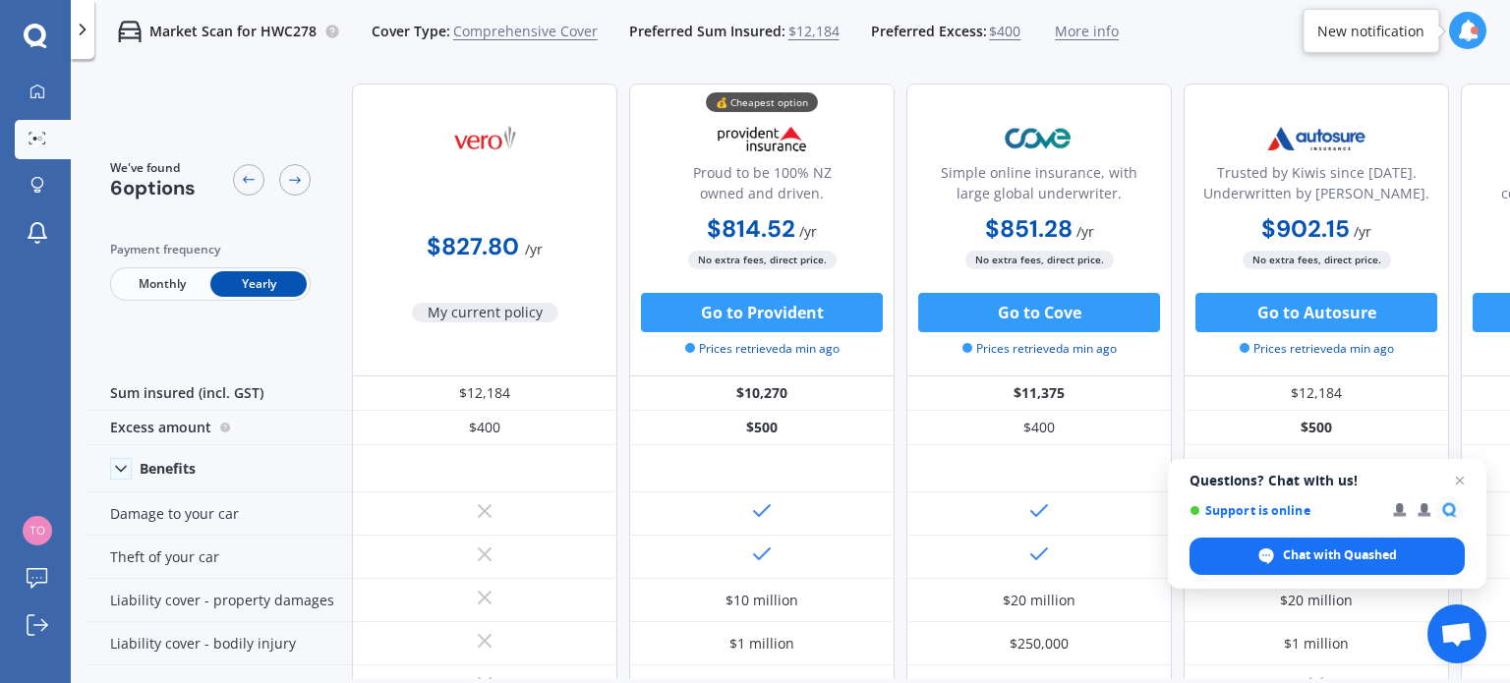
click at [1466, 38] on icon at bounding box center [1468, 31] width 22 height 22
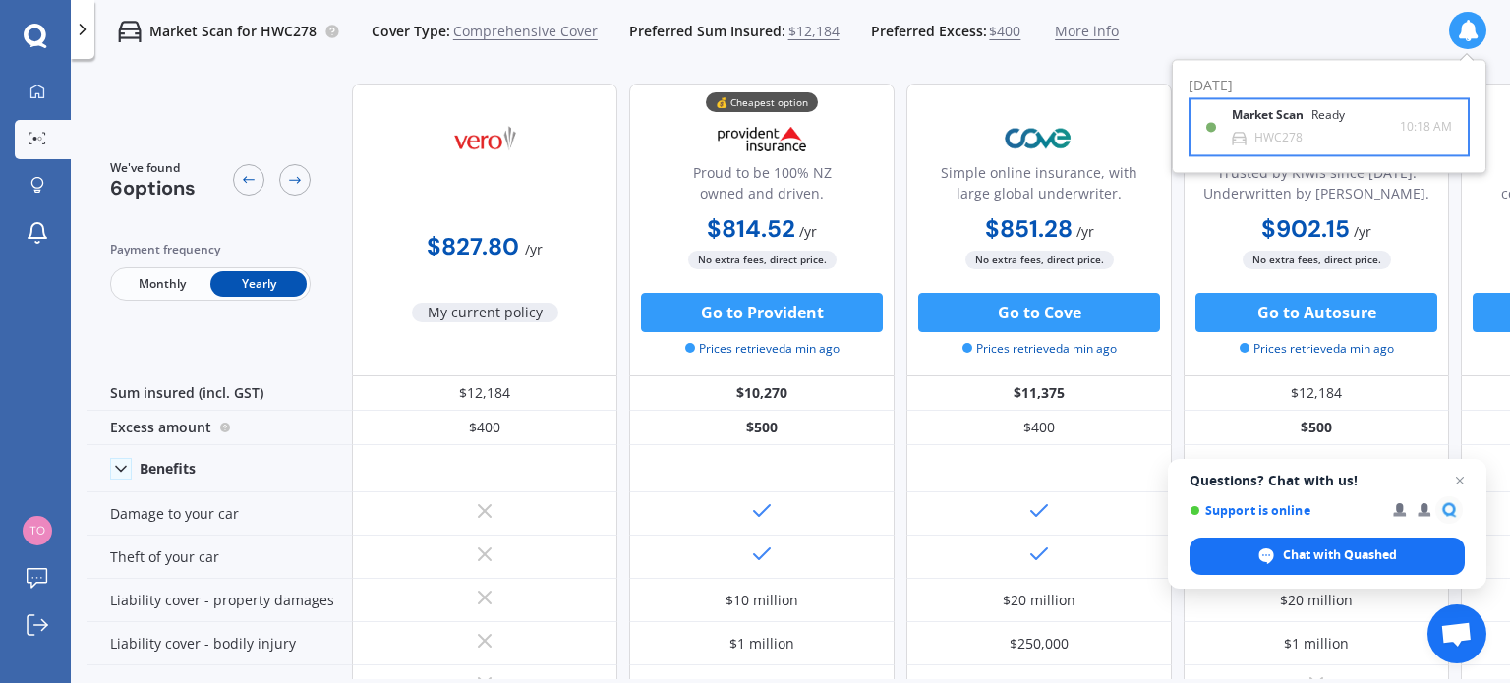
click at [1335, 138] on div "Market Scan Ready HWC278" at bounding box center [1316, 127] width 168 height 36
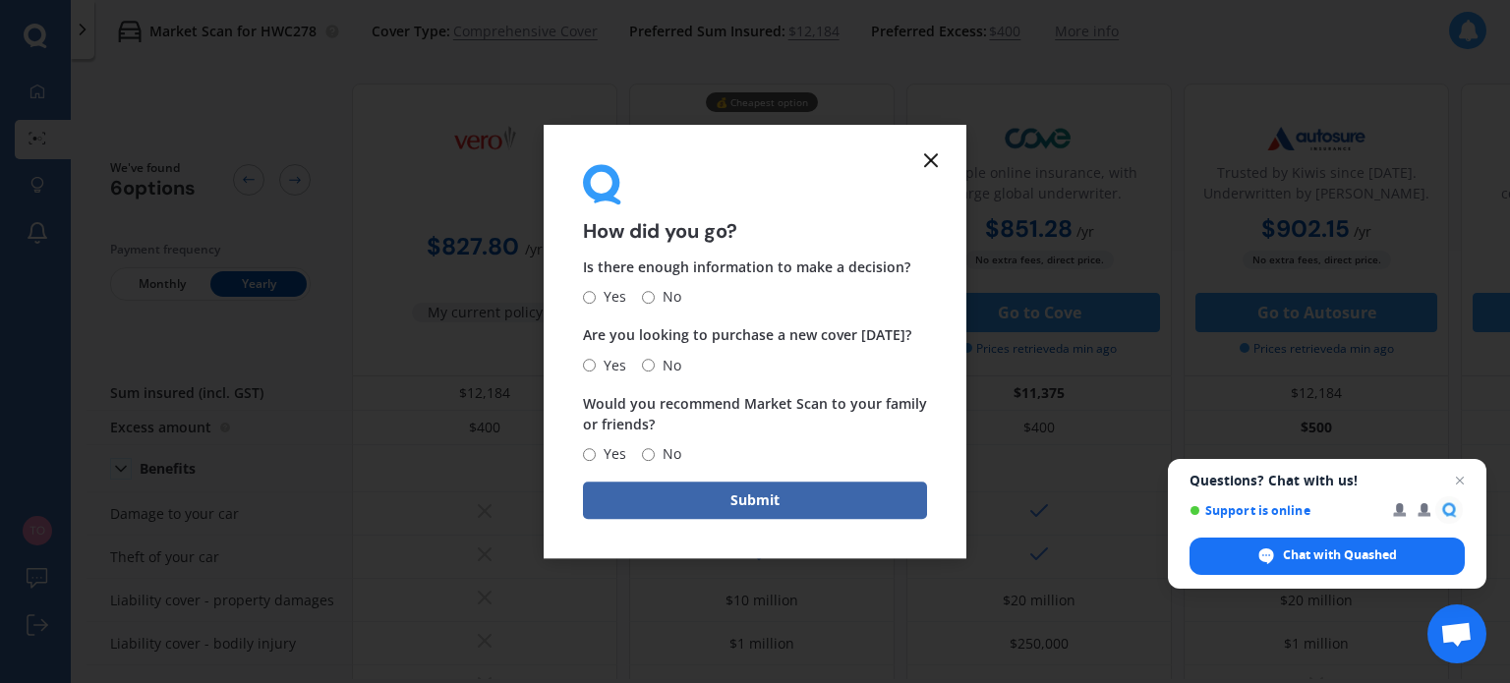
click at [593, 300] on input "Yes" at bounding box center [589, 297] width 13 height 13
radio input "true"
click at [646, 365] on input "No" at bounding box center [648, 365] width 13 height 13
radio input "true"
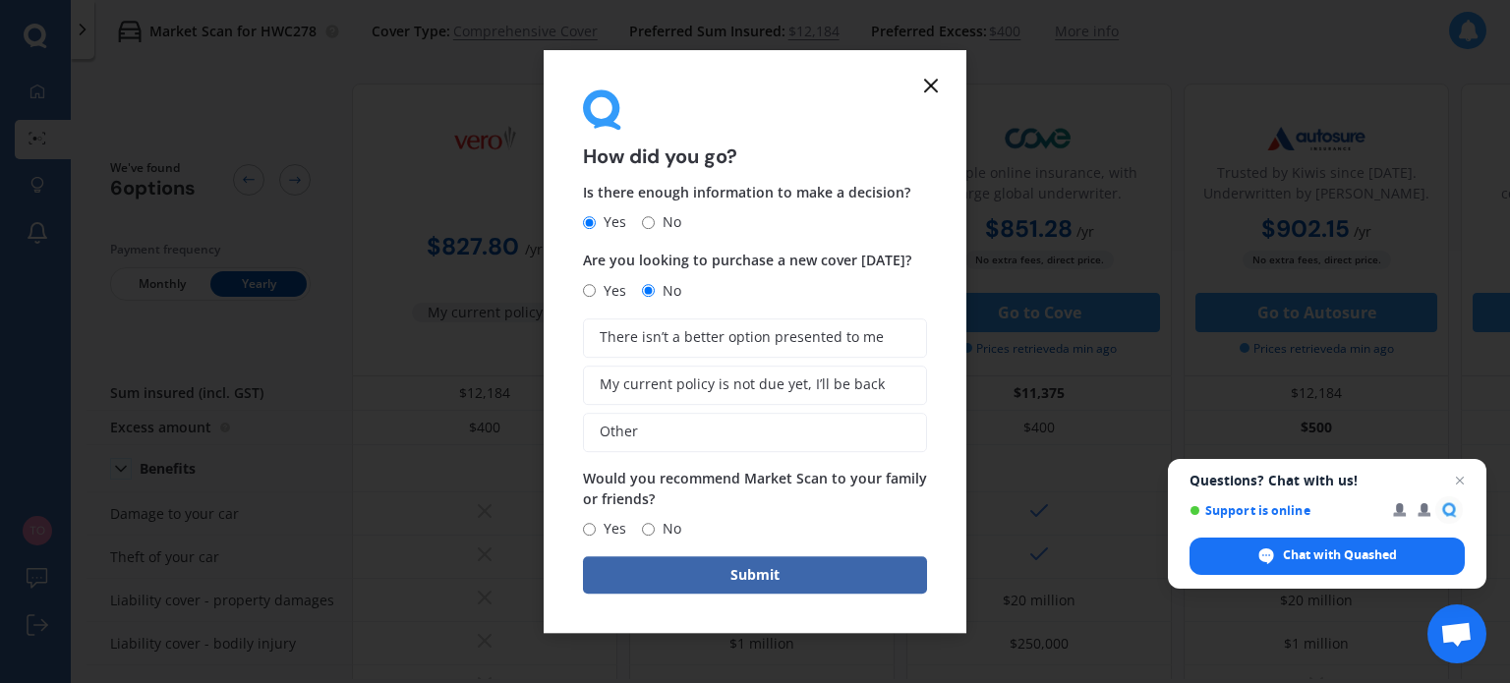
click at [590, 530] on input "Yes" at bounding box center [589, 529] width 13 height 13
radio input "true"
click at [763, 576] on button "Submit" at bounding box center [755, 575] width 344 height 37
click at [662, 342] on span "There isn’t a better option presented to me" at bounding box center [762, 337] width 284 height 17
click at [0, 0] on input "There isn’t a better option presented to me" at bounding box center [0, 0] width 0 height 0
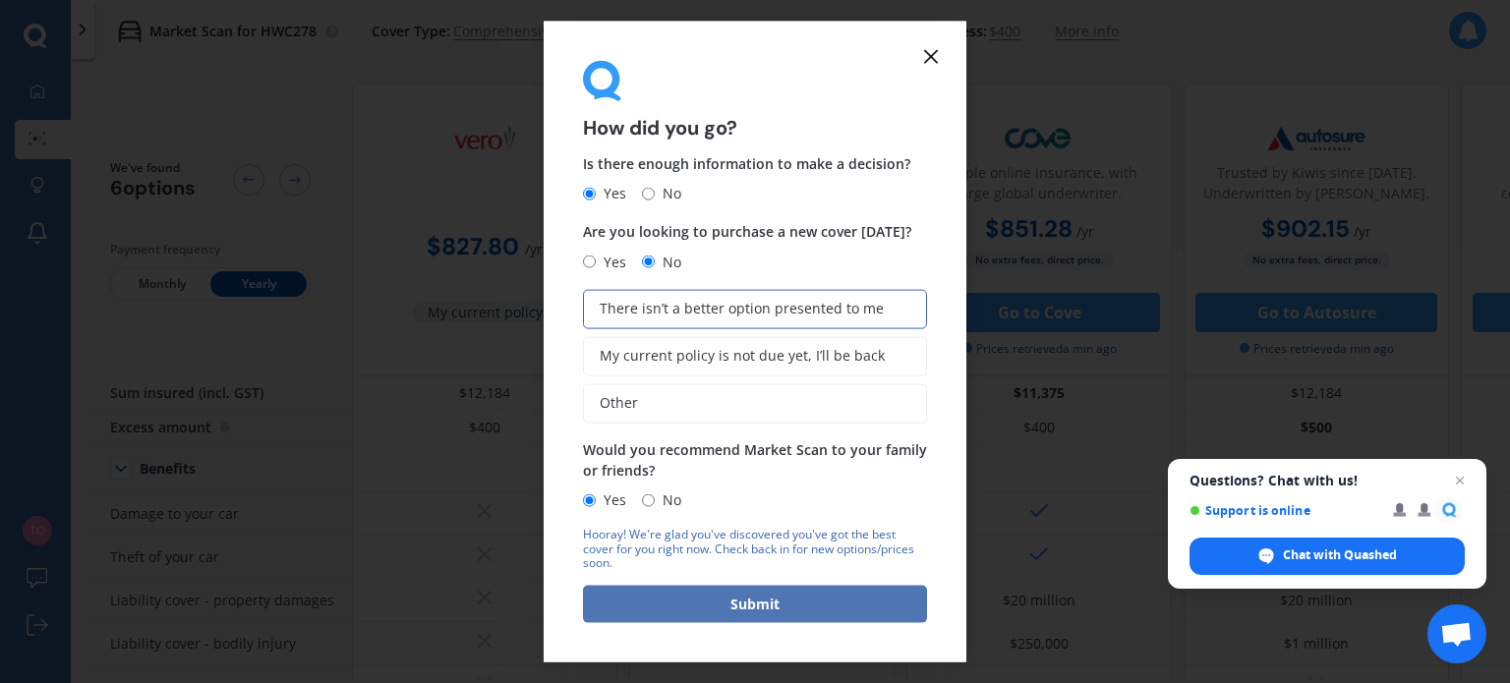
click at [759, 604] on button "Submit" at bounding box center [755, 604] width 344 height 37
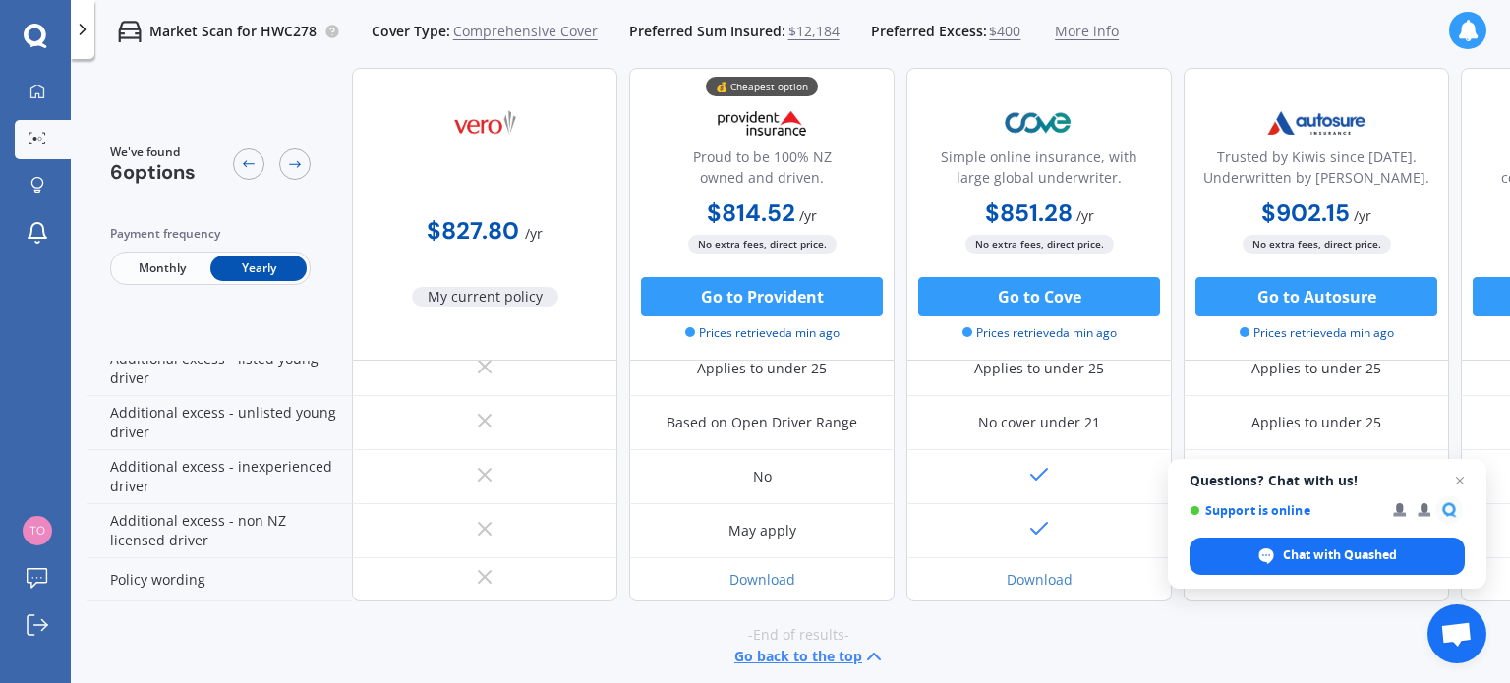
scroll to position [1054, 0]
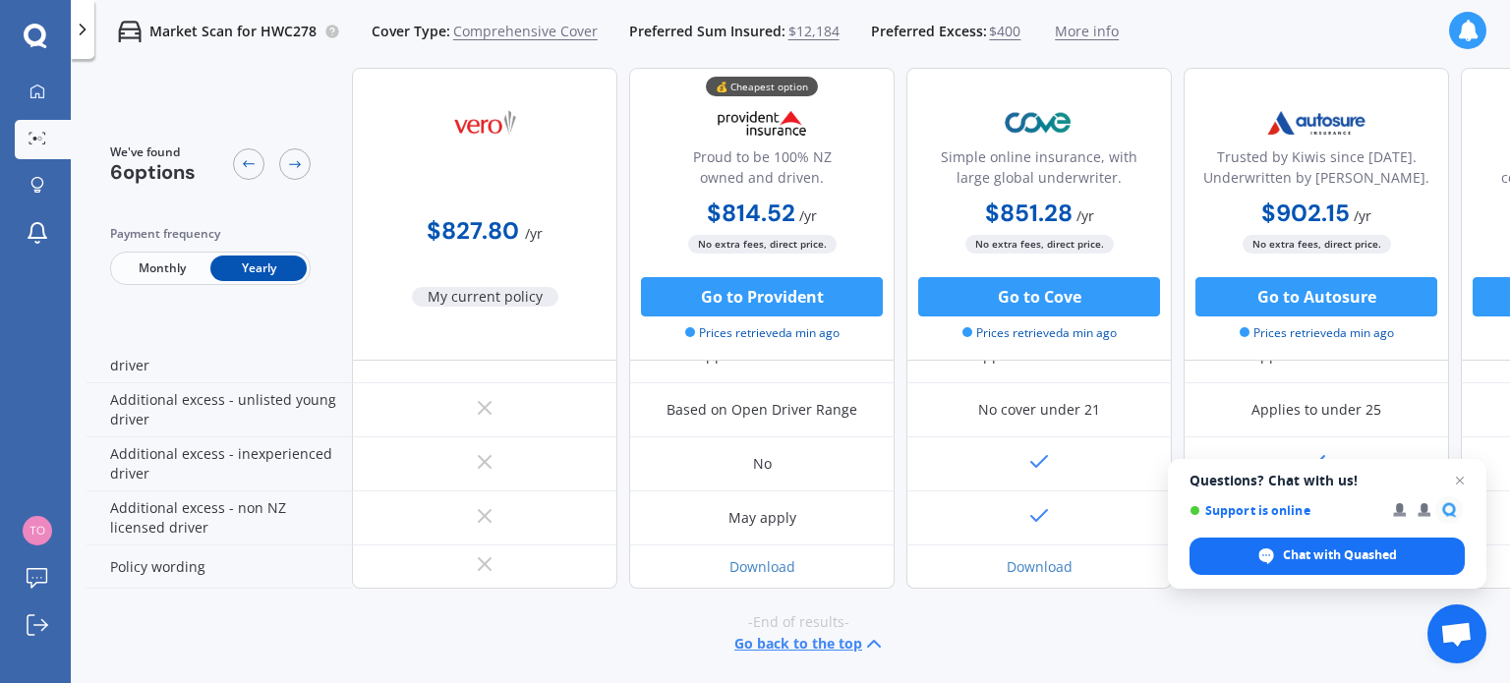
click at [811, 633] on button "Go back to the top" at bounding box center [810, 644] width 151 height 24
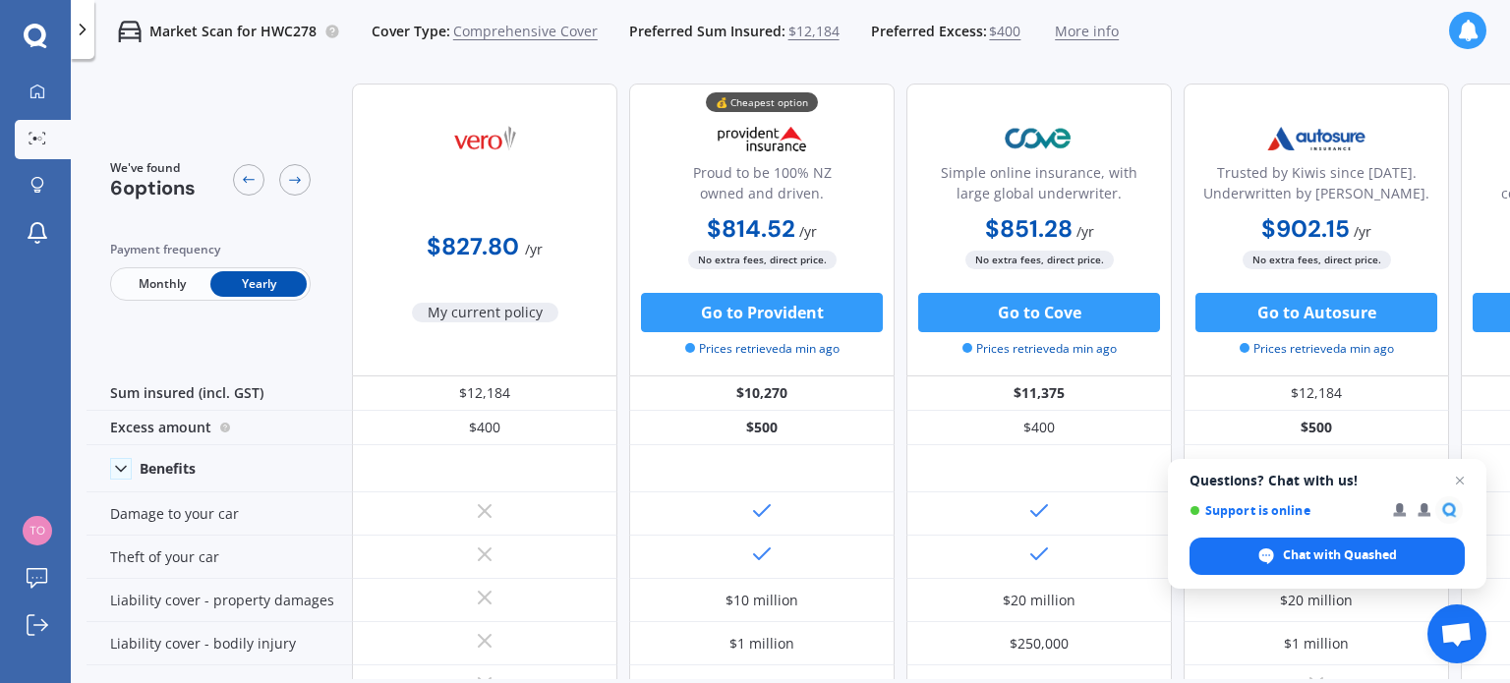
scroll to position [0, 0]
